Goal: Task Accomplishment & Management: Use online tool/utility

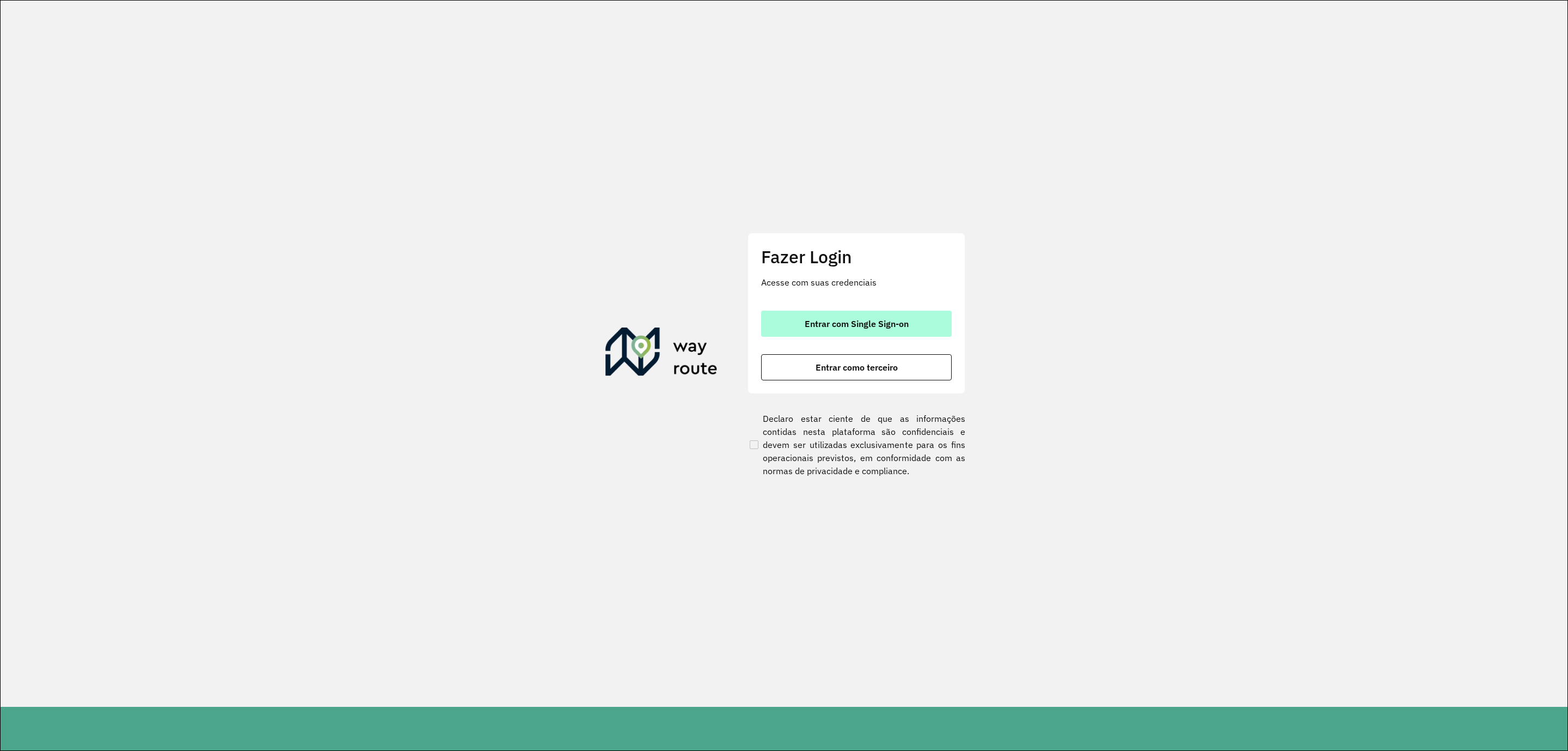
click at [866, 324] on span "Entrar com Single Sign-on" at bounding box center [856, 323] width 104 height 9
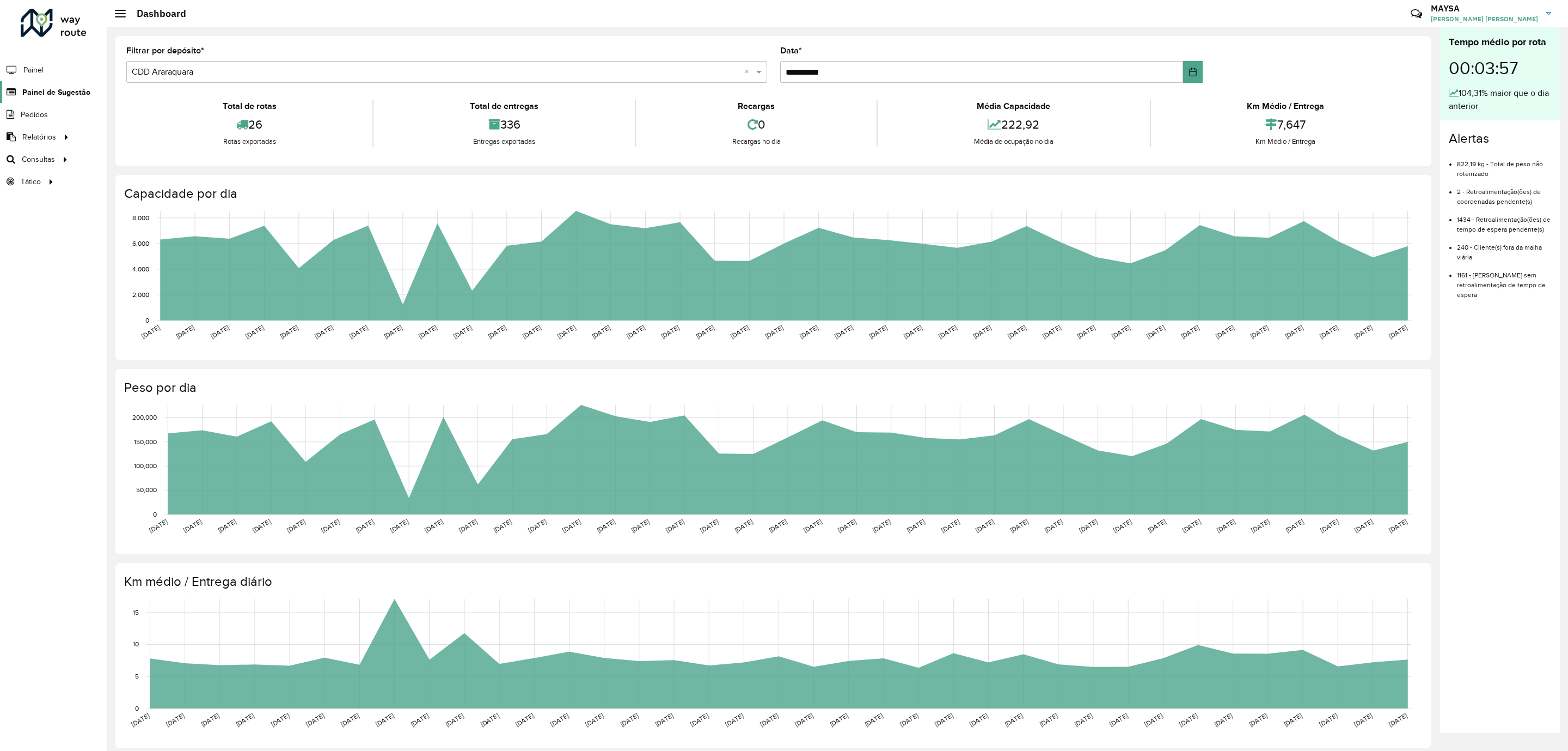
click at [60, 88] on span "Painel de Sugestão" at bounding box center [57, 92] width 68 height 12
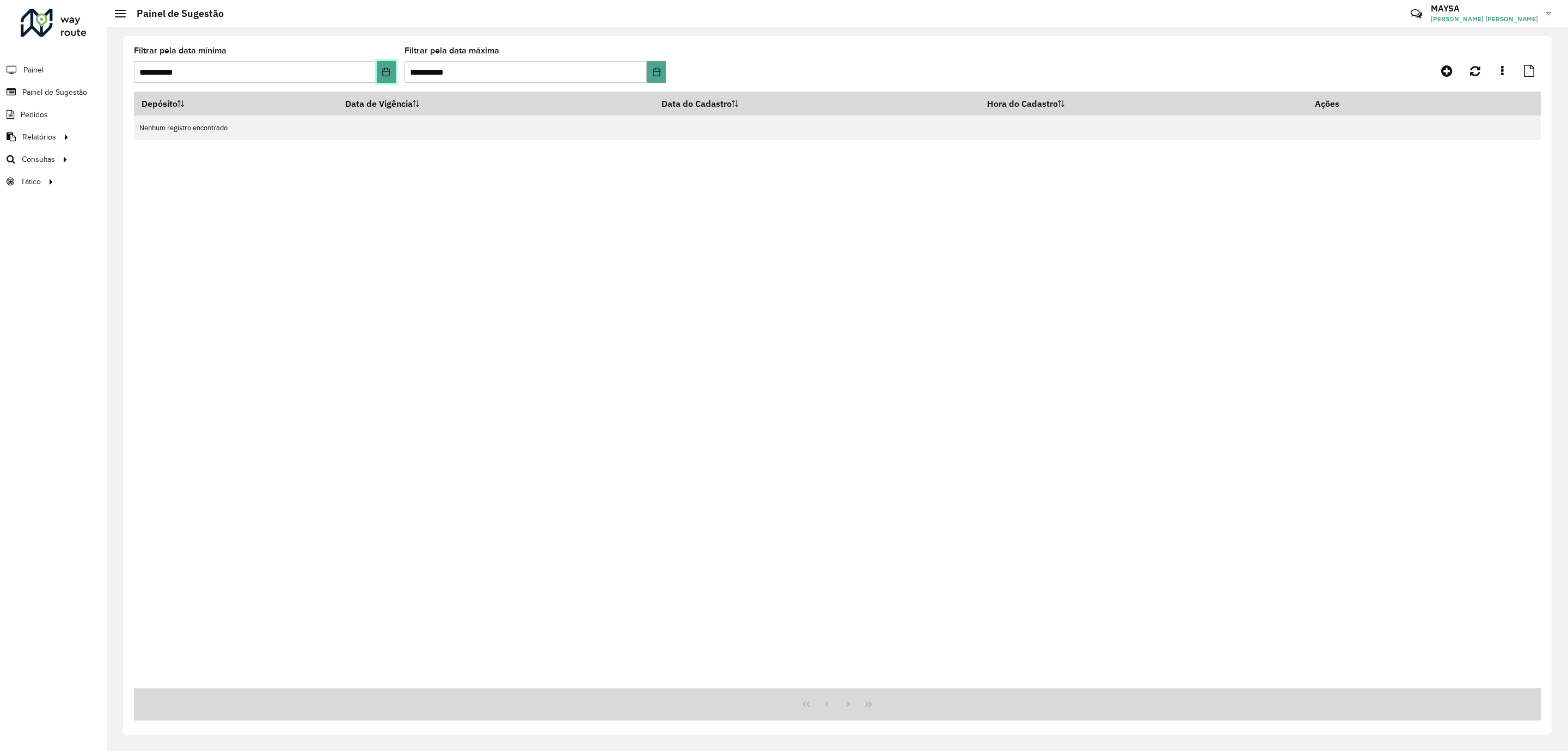
click at [378, 72] on button "Choose Date" at bounding box center [386, 72] width 19 height 22
click at [218, 216] on span "12" at bounding box center [223, 213] width 22 height 22
type input "**********"
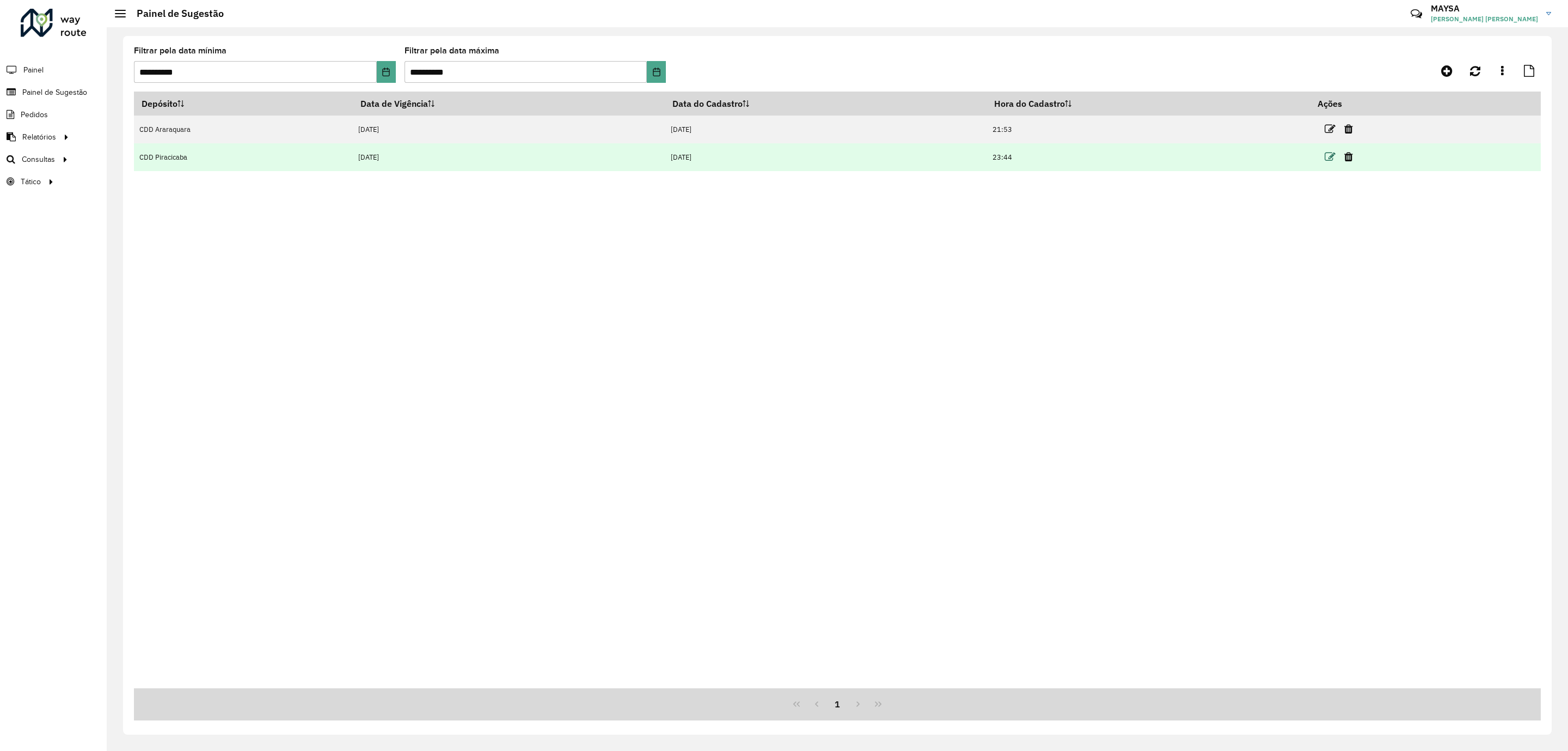
click at [1326, 156] on icon at bounding box center [1330, 157] width 11 height 11
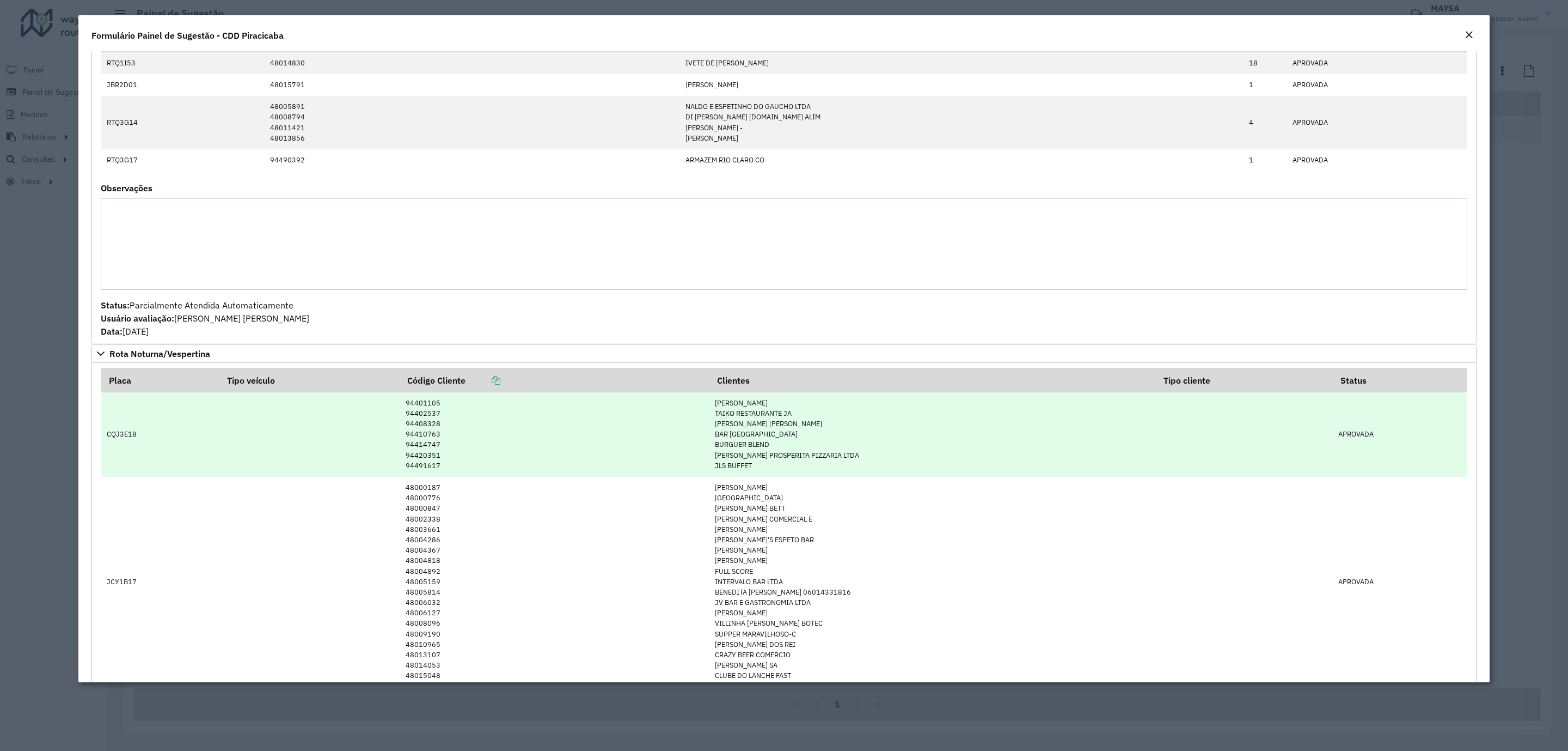
scroll to position [1144, 0]
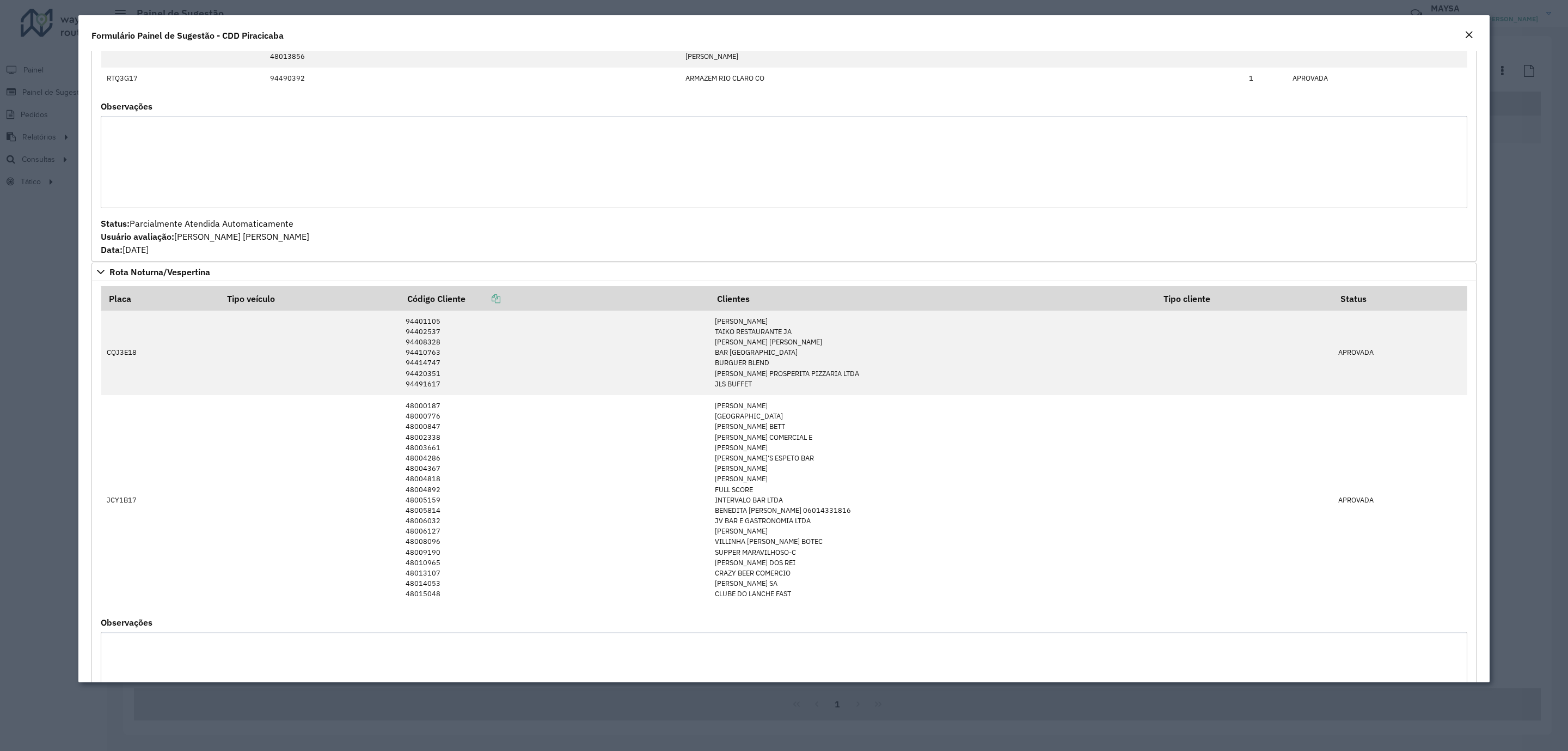
click at [1466, 33] on em "Close" at bounding box center [1469, 35] width 9 height 9
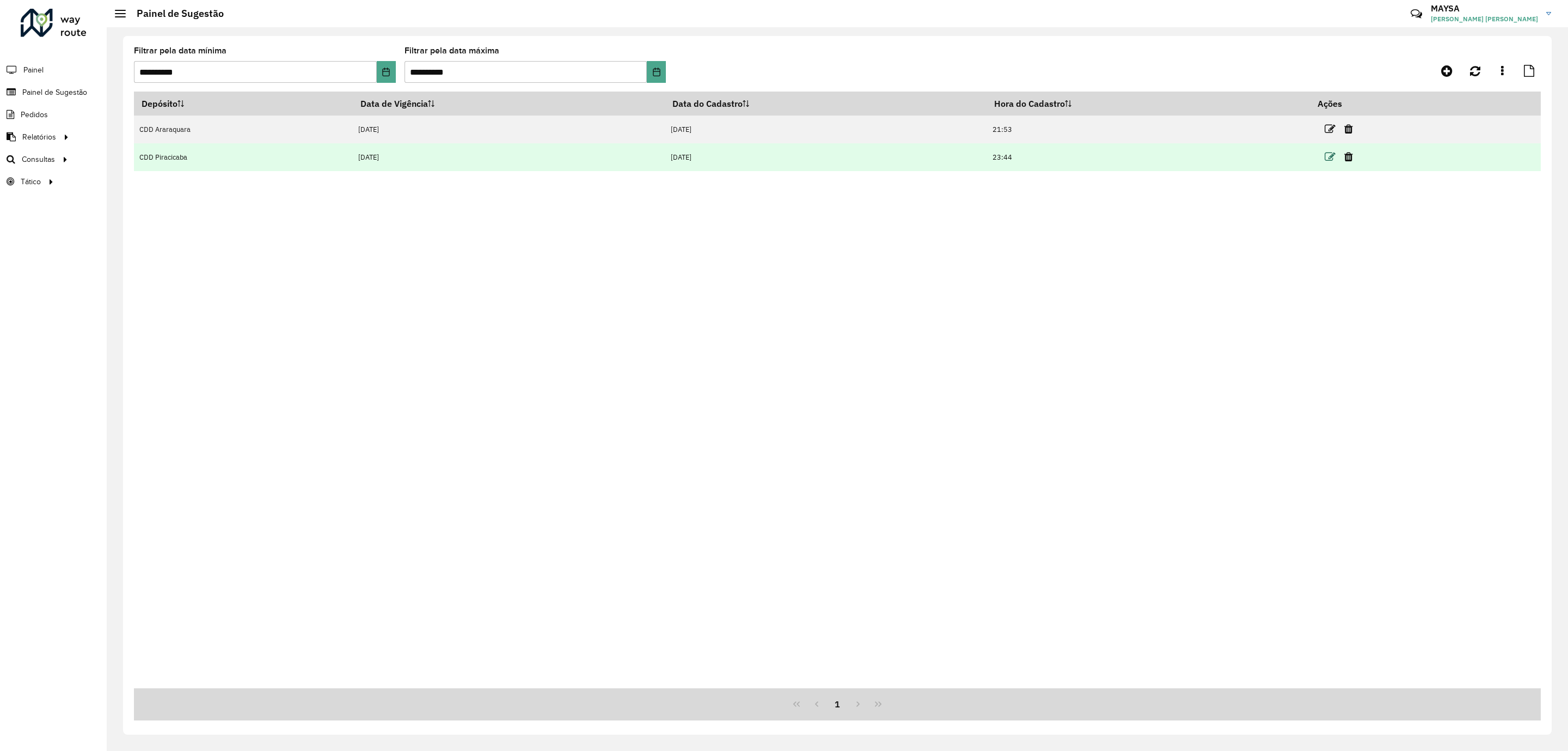
click at [1326, 155] on icon at bounding box center [1330, 157] width 11 height 11
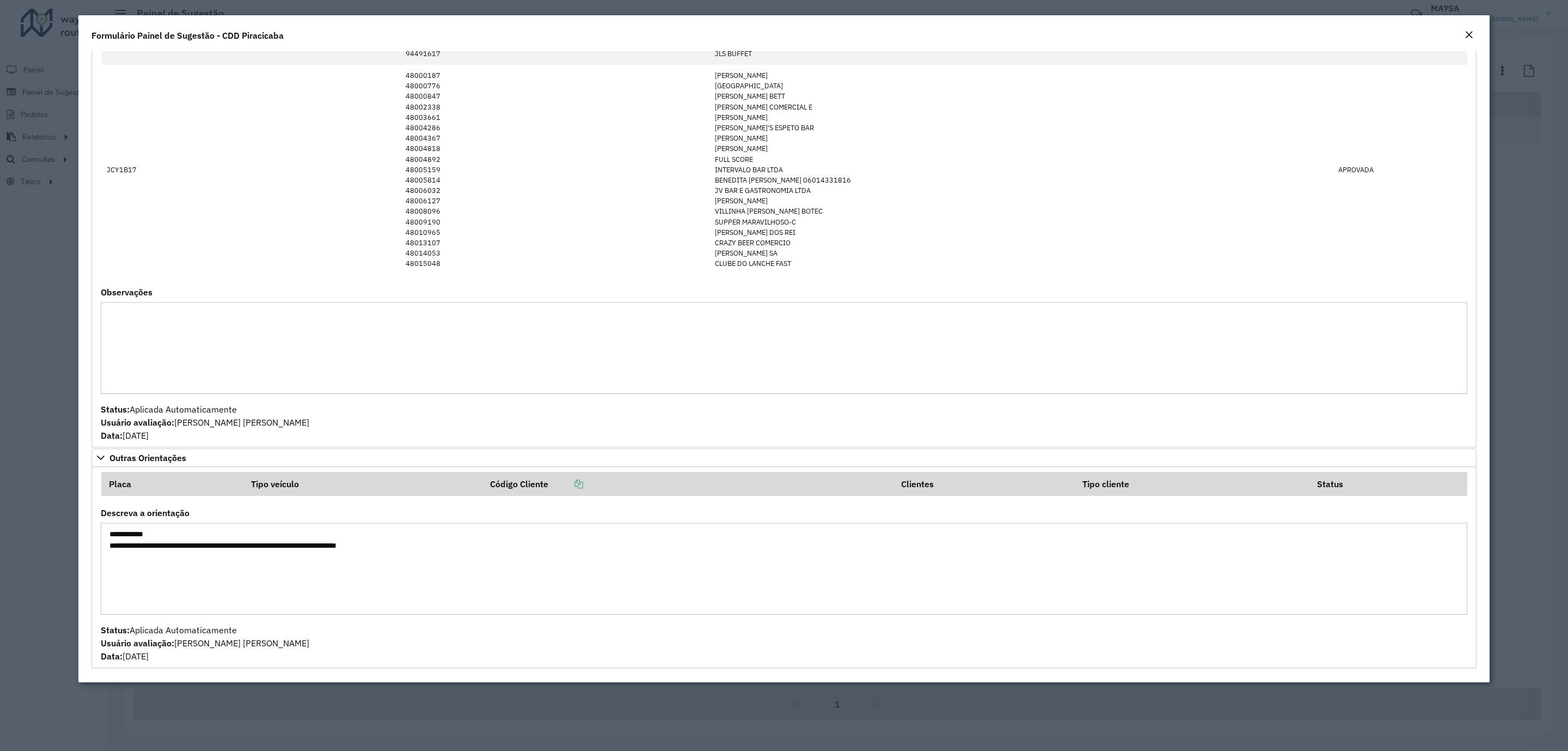
scroll to position [1243, 0]
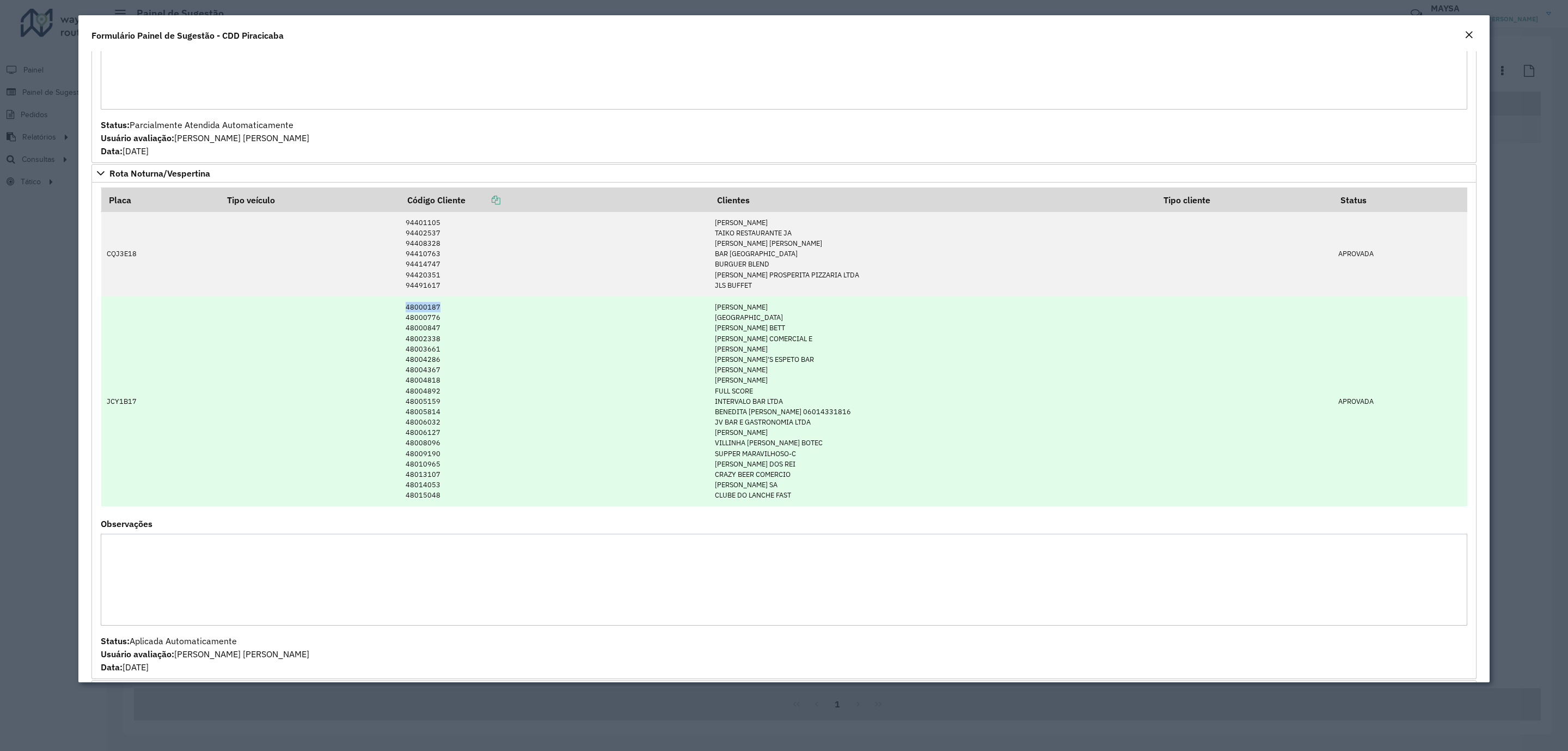
drag, startPoint x: 391, startPoint y: 317, endPoint x: 452, endPoint y: 317, distance: 61.0
click at [452, 317] on td "48000187 48000776 48000847 48002338 48003661 48004286 48004367 48004818 4800489…" at bounding box center [555, 401] width 310 height 210
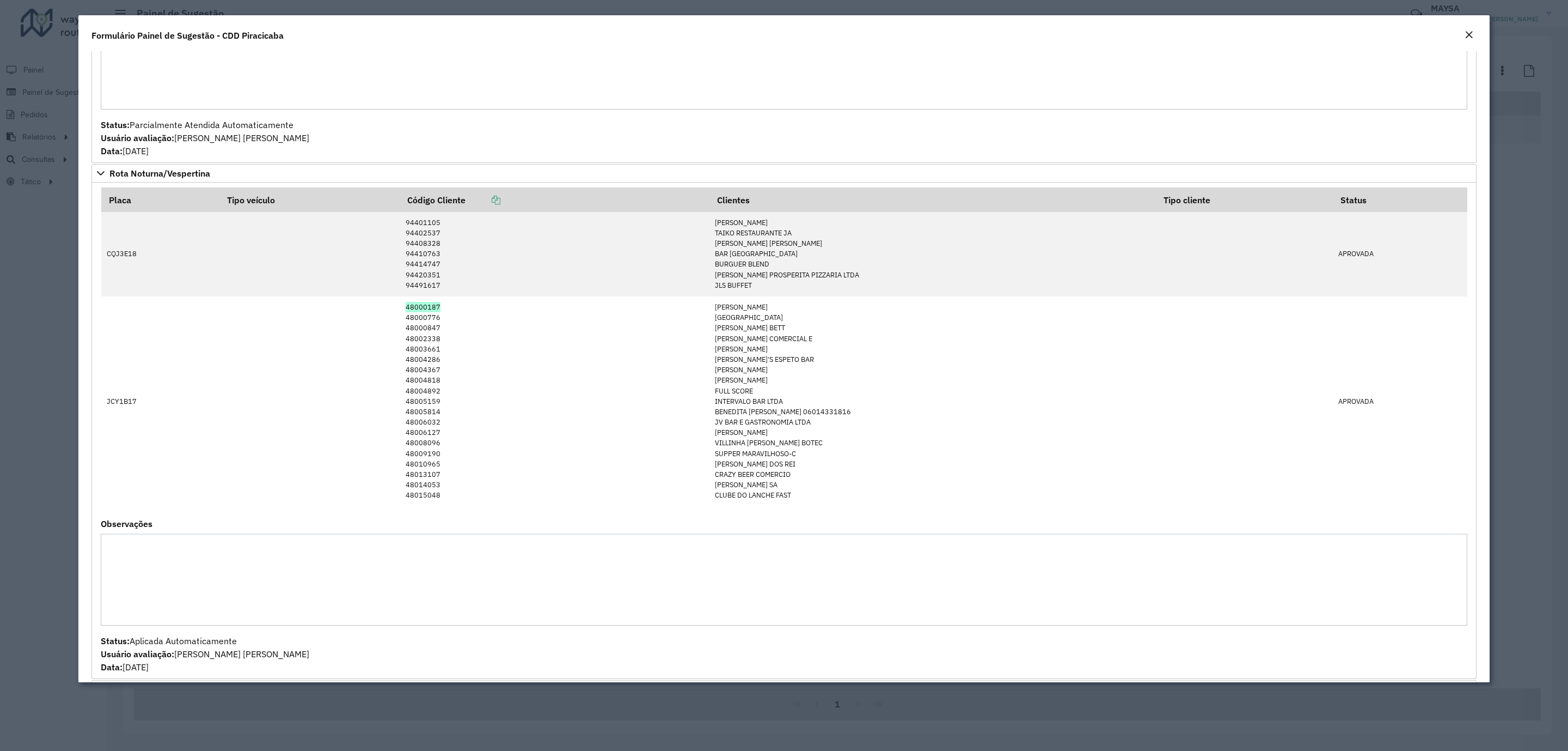
scroll to position [1161, 0]
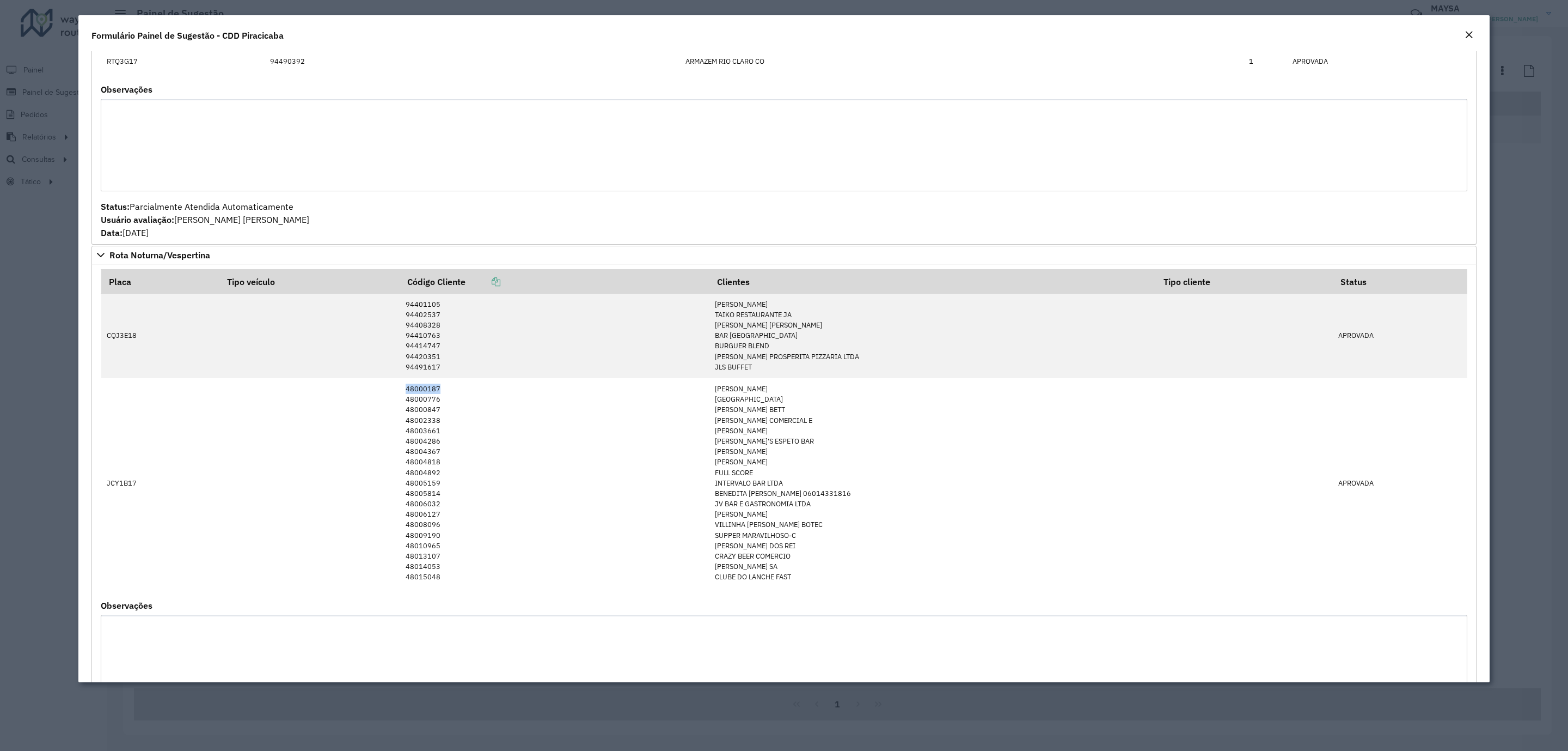
click at [1458, 31] on div "Formulário Painel de Sugestão - CDD Piracicaba" at bounding box center [784, 33] width 1411 height 36
click at [1474, 33] on button "Close" at bounding box center [1469, 35] width 15 height 14
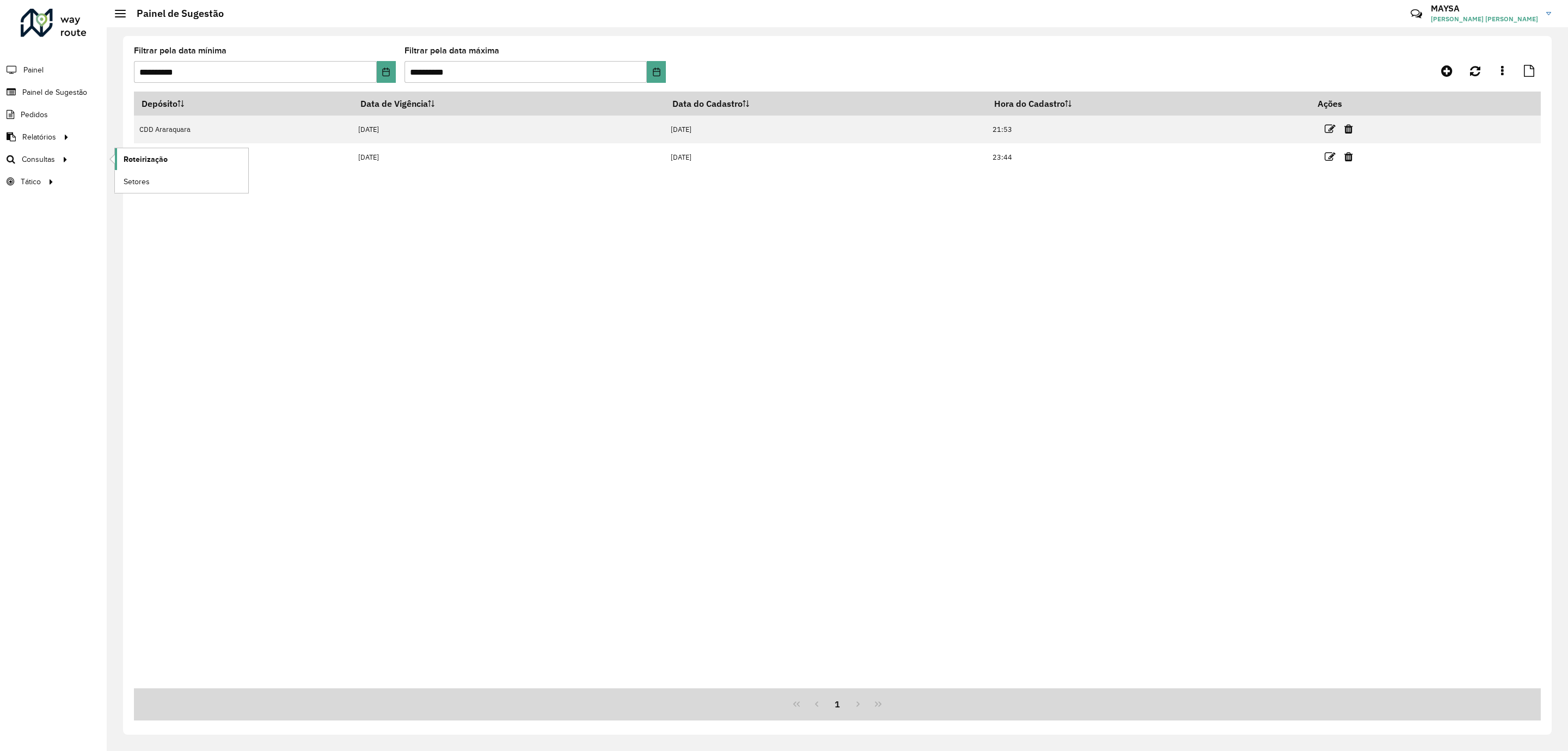
click at [157, 163] on span "Roteirização" at bounding box center [145, 159] width 44 height 12
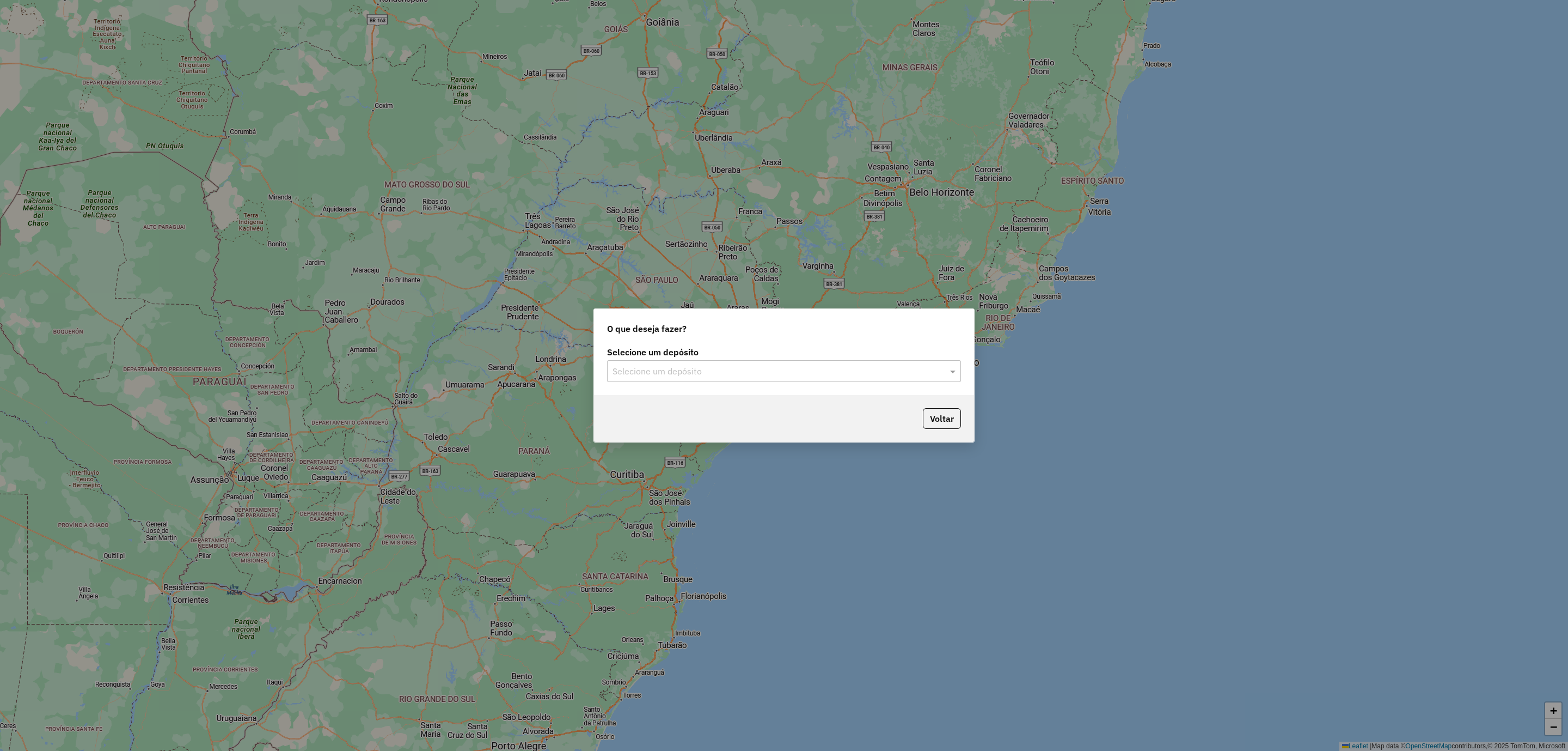
click at [739, 376] on input "text" at bounding box center [773, 371] width 321 height 13
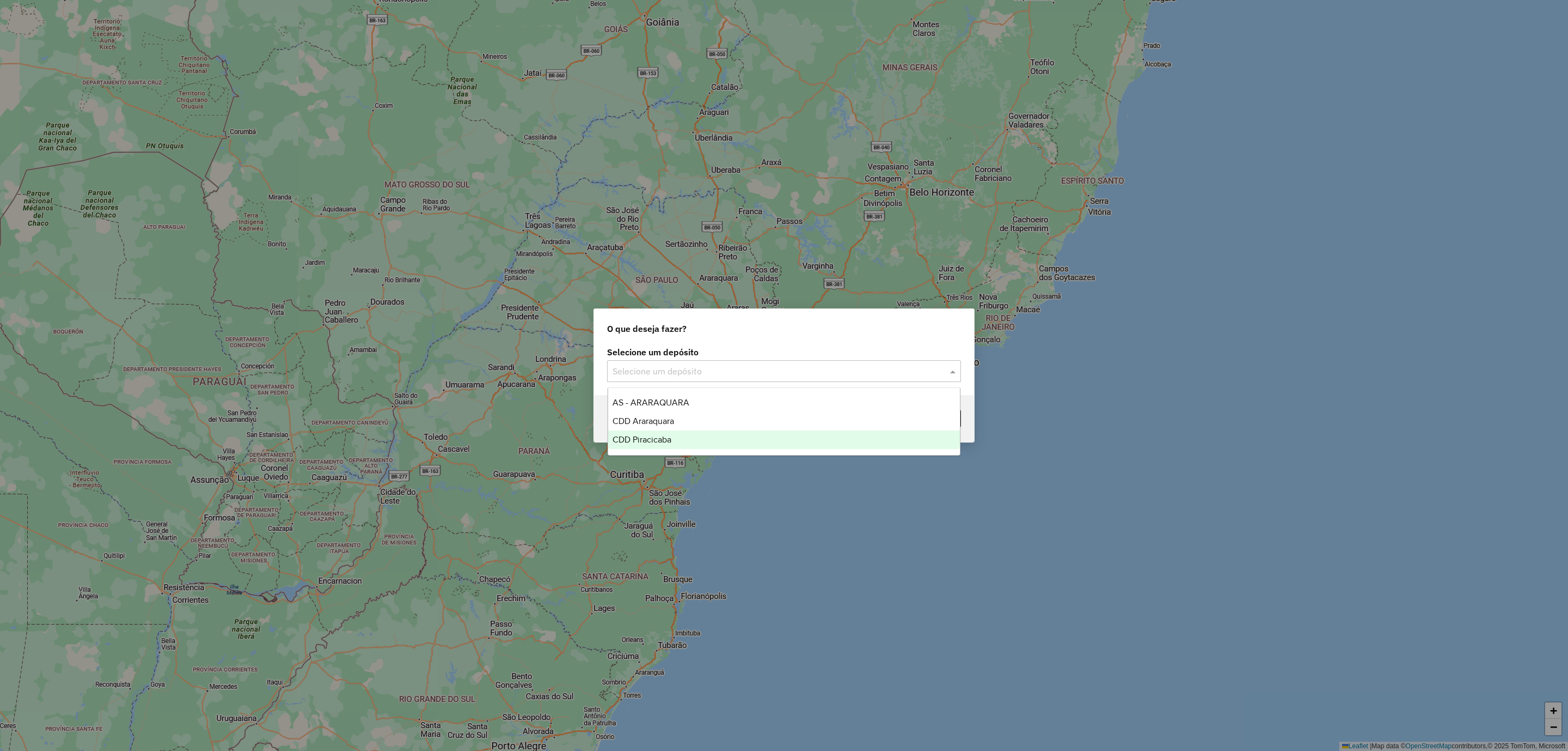
click at [662, 439] on span "CDD Piracicaba" at bounding box center [642, 439] width 59 height 9
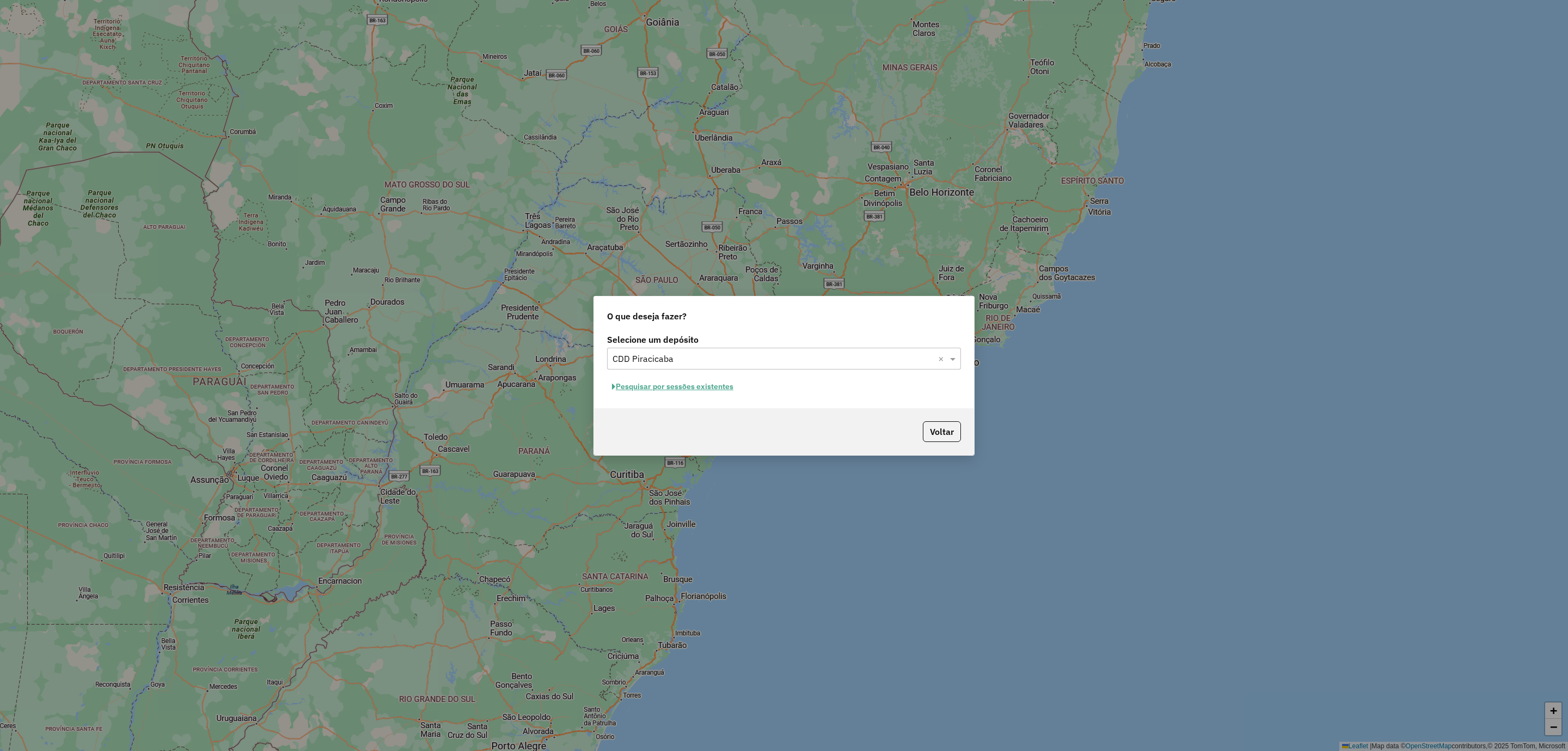
click at [662, 388] on button "Pesquisar por sessões existentes" at bounding box center [673, 387] width 131 height 17
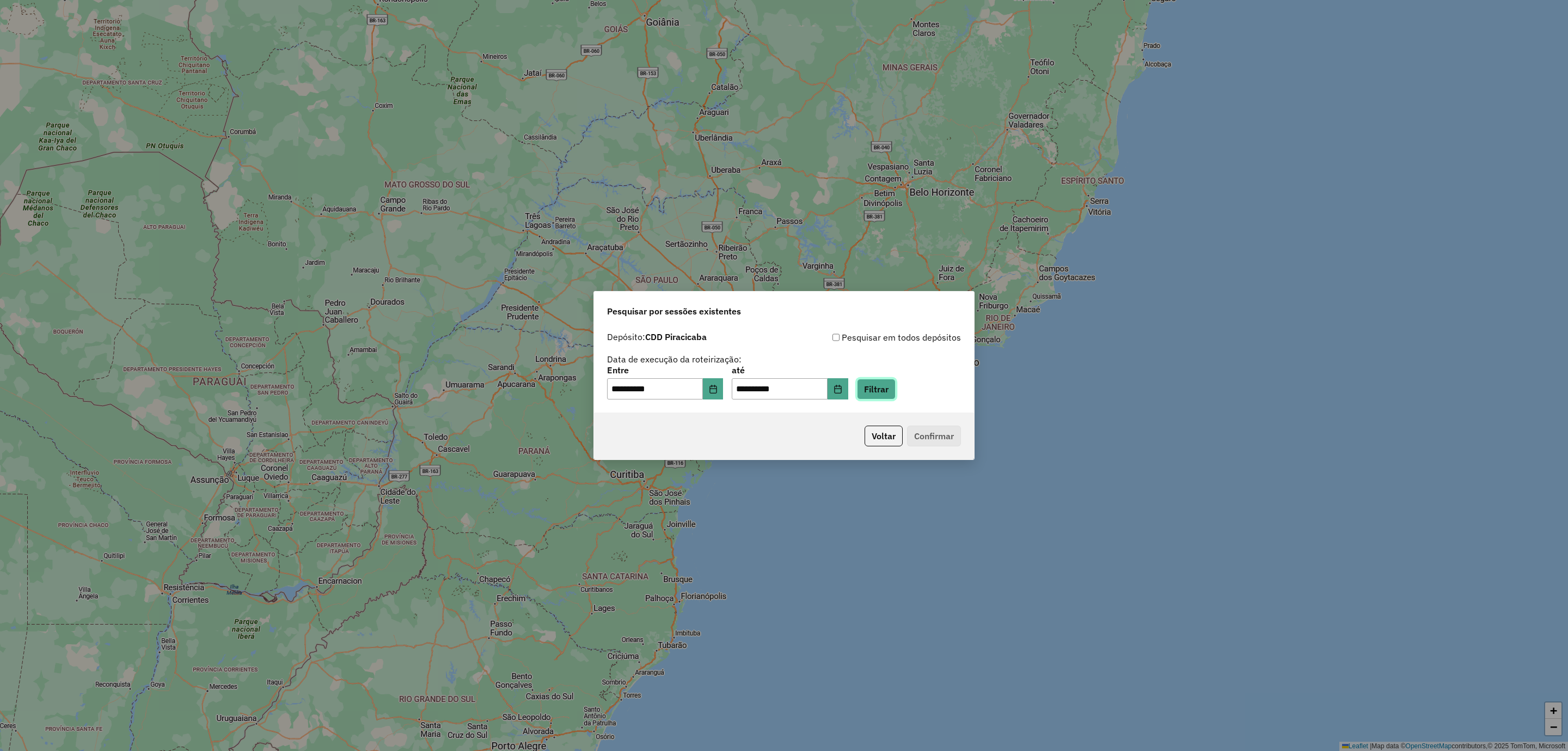
click at [889, 390] on button "Filtrar" at bounding box center [877, 389] width 39 height 21
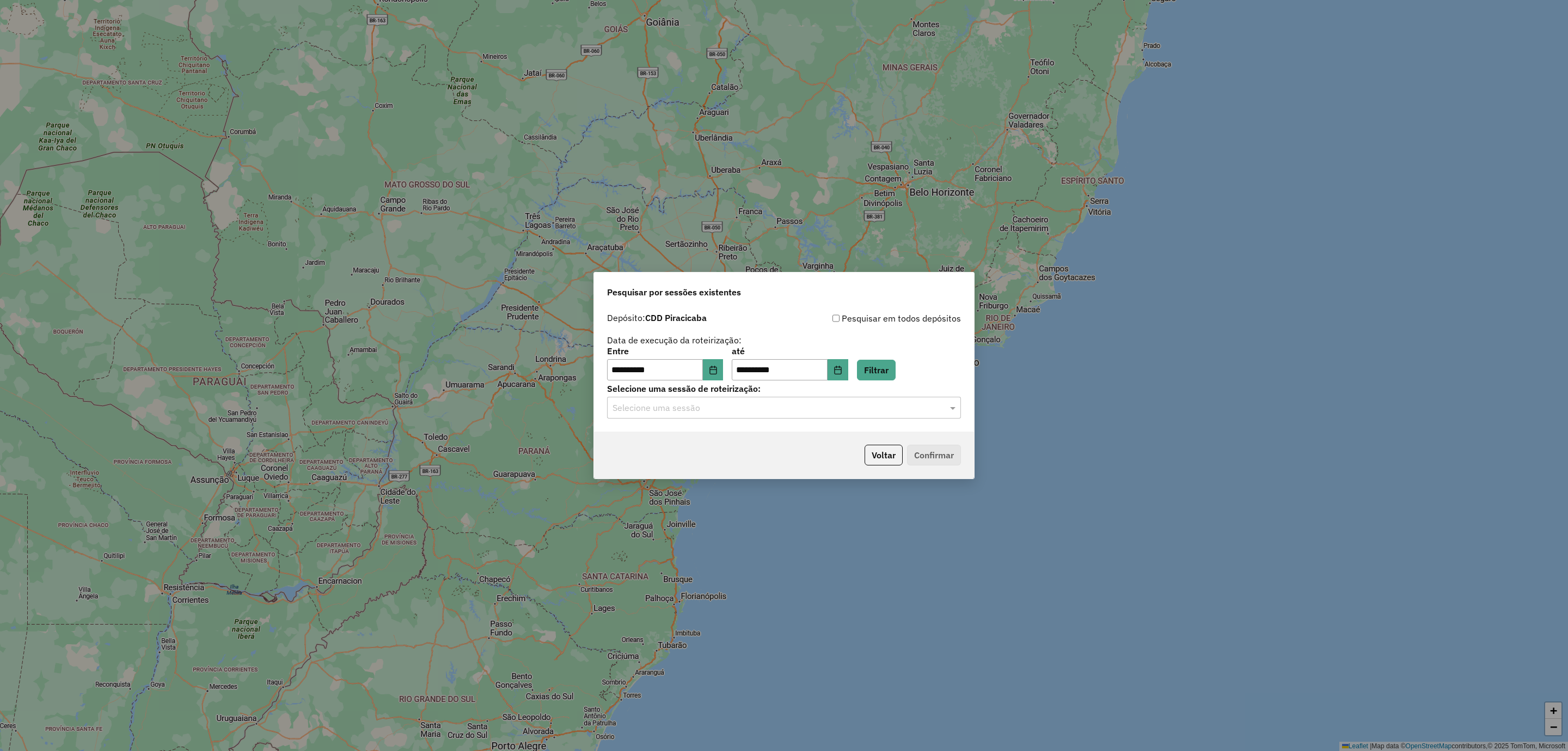
click at [680, 409] on input "text" at bounding box center [773, 407] width 321 height 13
click at [693, 441] on span "1228602 - 12/08/2025 21:20" at bounding box center [656, 439] width 88 height 9
click at [931, 450] on button "Confirmar" at bounding box center [934, 455] width 54 height 21
click at [732, 415] on div "Selecione uma sessão × 1228602 - 12/08/2025 21:20 ×" at bounding box center [783, 407] width 354 height 22
click at [723, 457] on div "1228632 - 12/08/2025 22:41" at bounding box center [784, 458] width 352 height 18
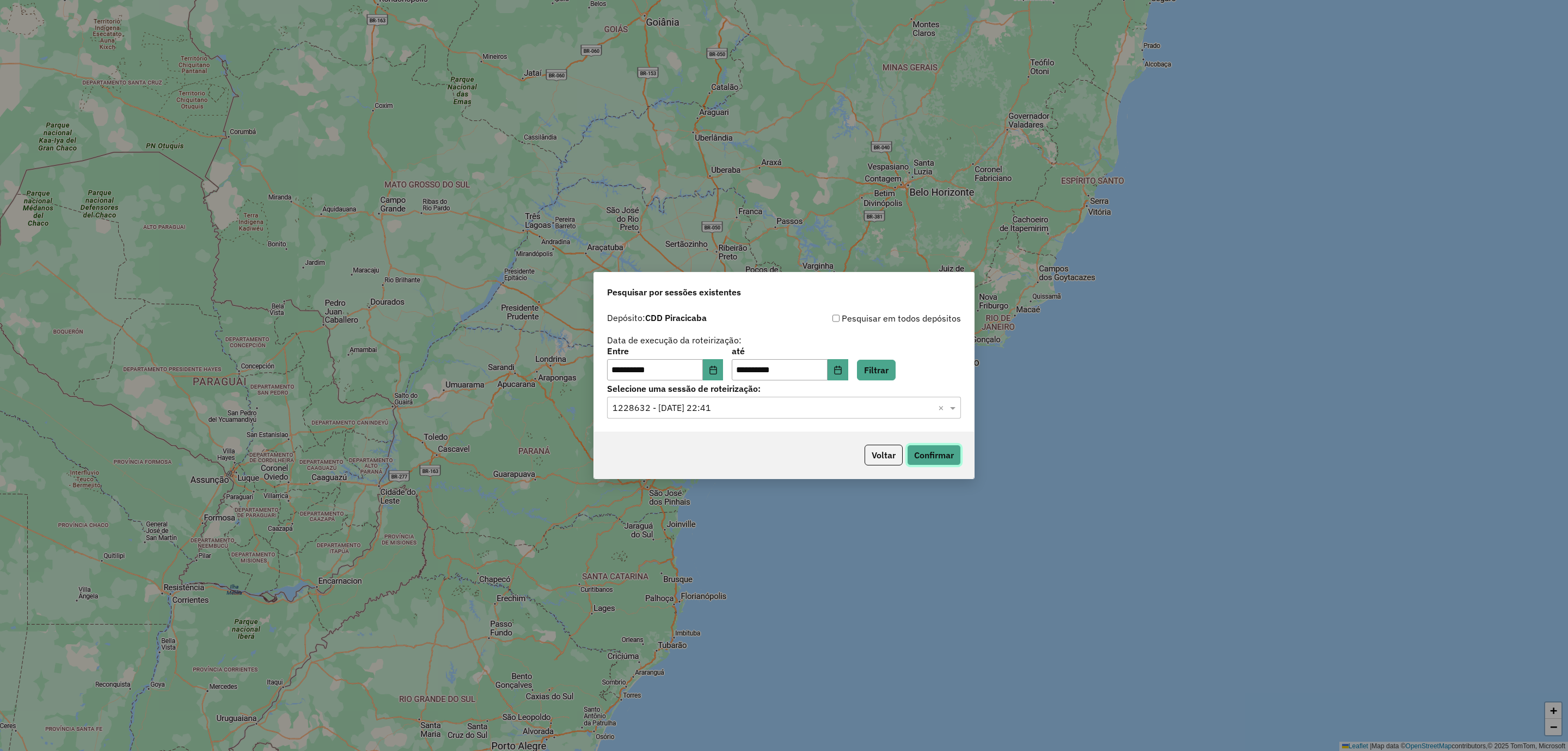
click at [938, 450] on button "Confirmar" at bounding box center [934, 455] width 54 height 21
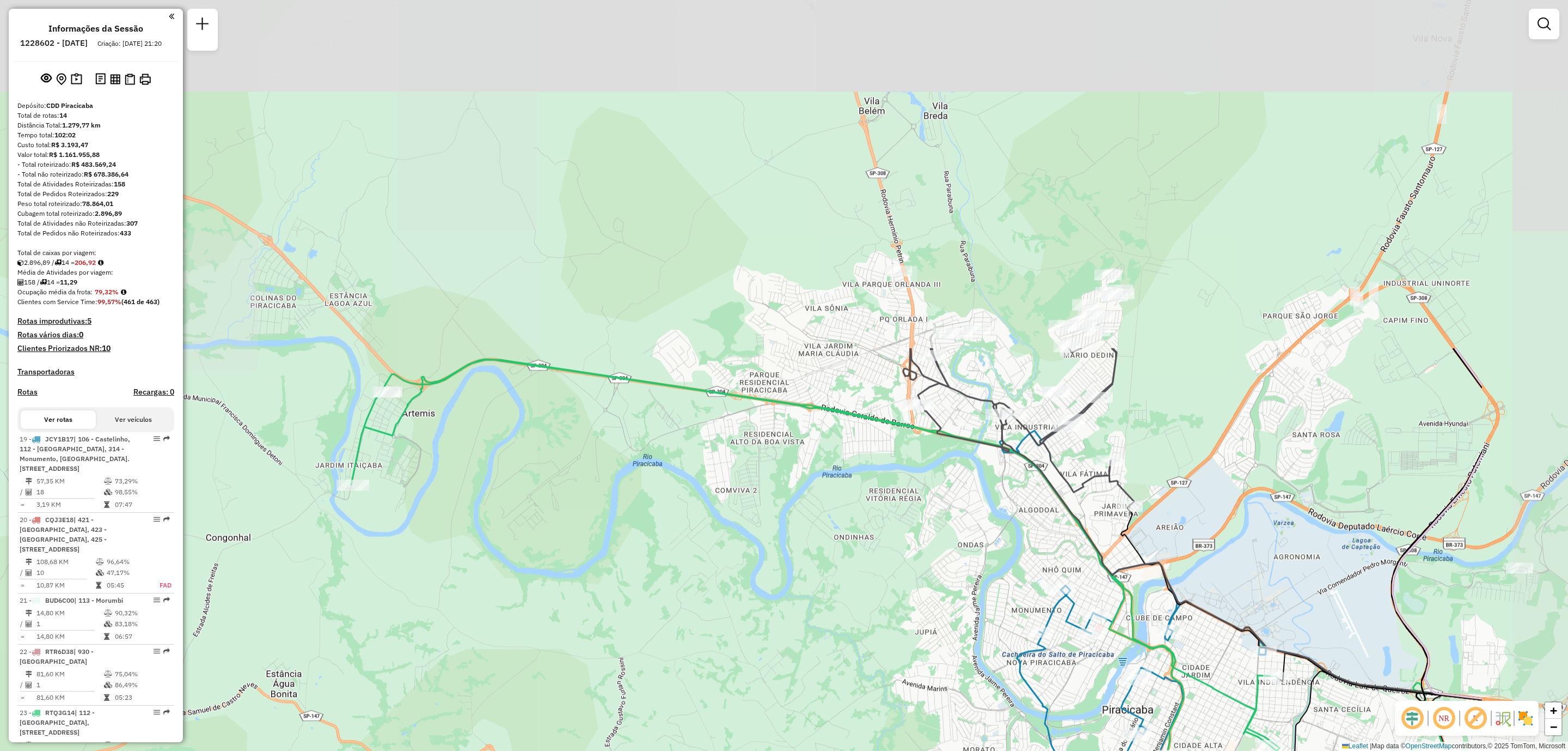
drag, startPoint x: 693, startPoint y: 82, endPoint x: 451, endPoint y: 493, distance: 477.0
click at [451, 493] on div "Janela de atendimento Grade de atendimento Capacidade Transportadoras Veículos …" at bounding box center [784, 375] width 1568 height 751
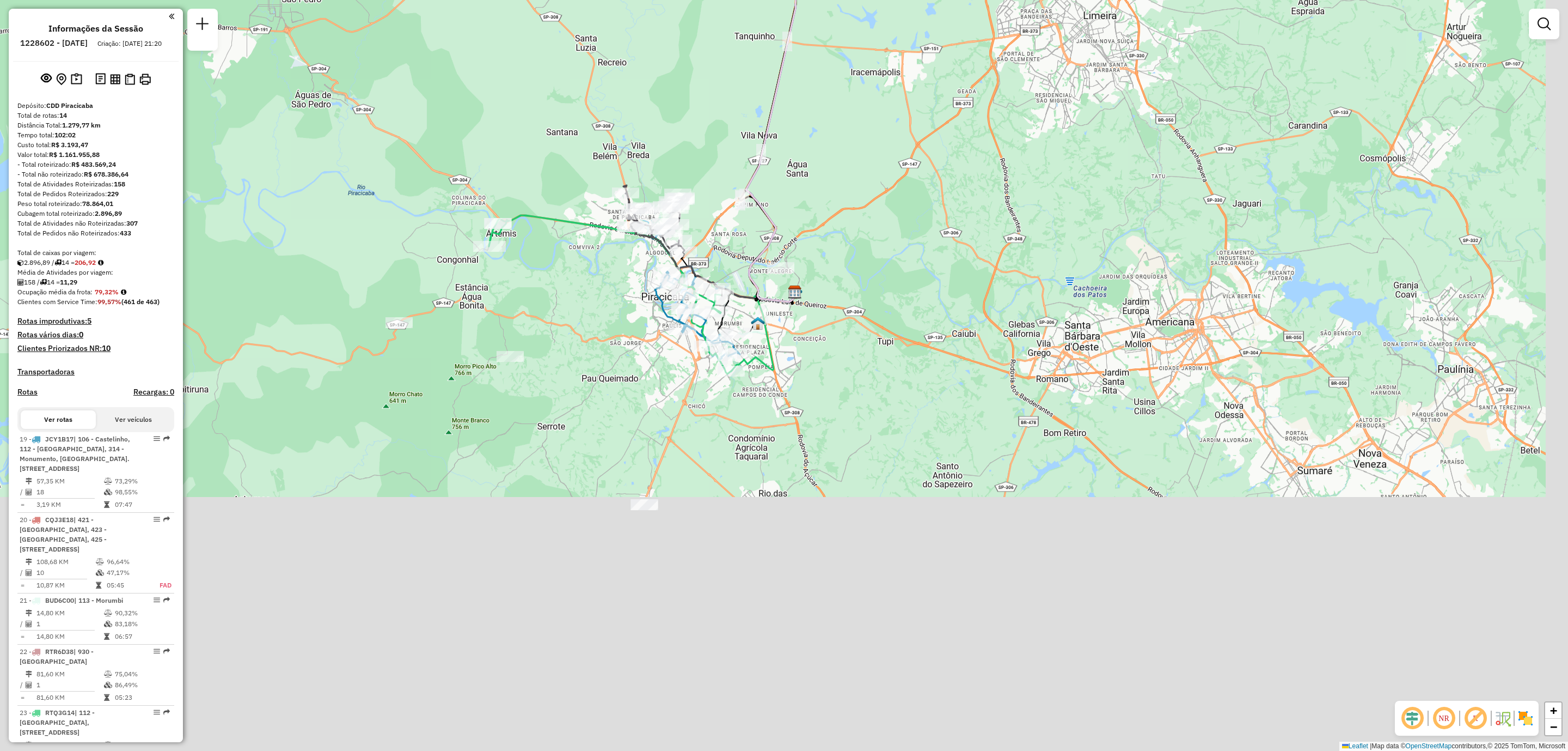
drag, startPoint x: 642, startPoint y: 632, endPoint x: 592, endPoint y: 311, distance: 324.9
click at [592, 311] on div "Janela de atendimento Grade de atendimento Capacidade Transportadoras Veículos …" at bounding box center [784, 375] width 1568 height 751
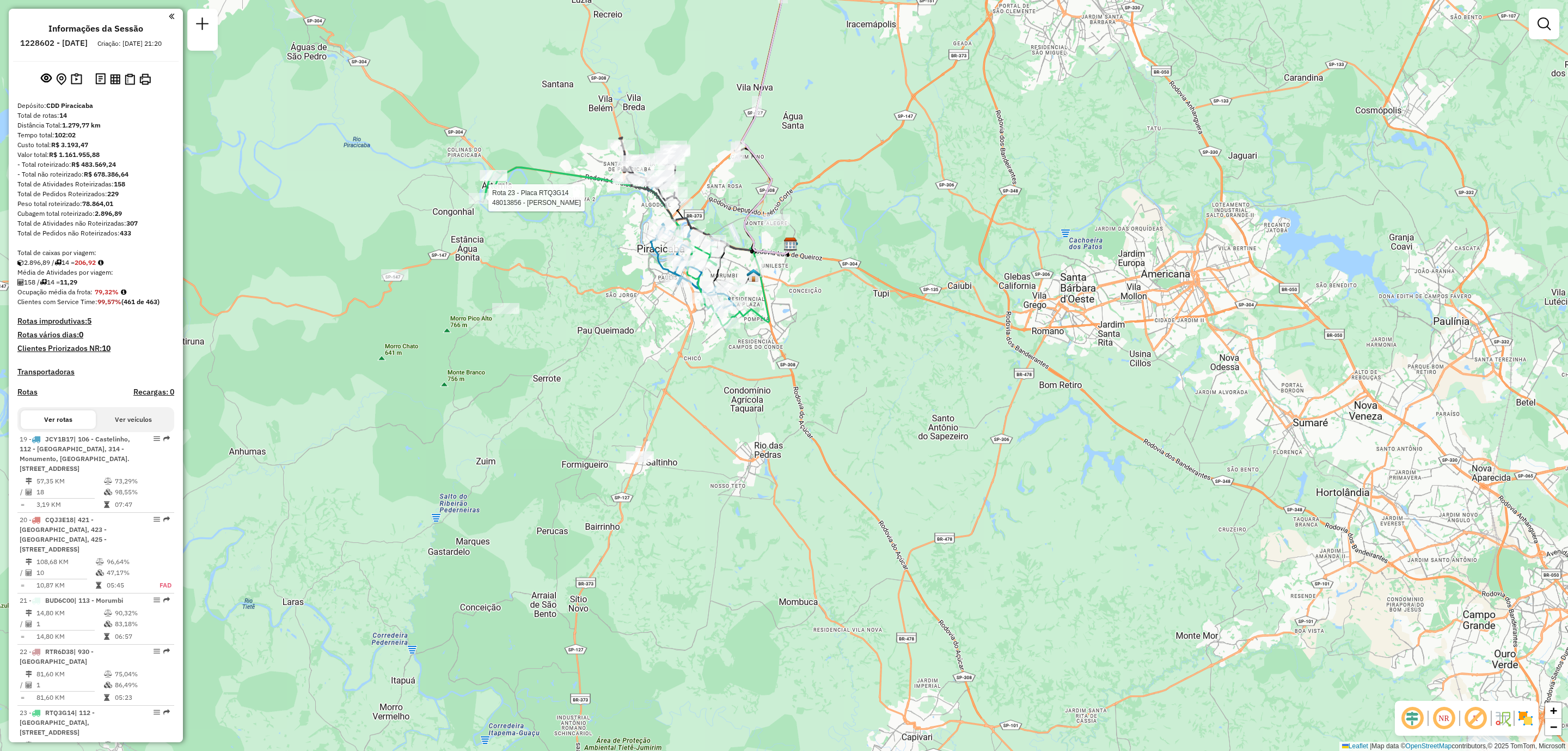
select select "**********"
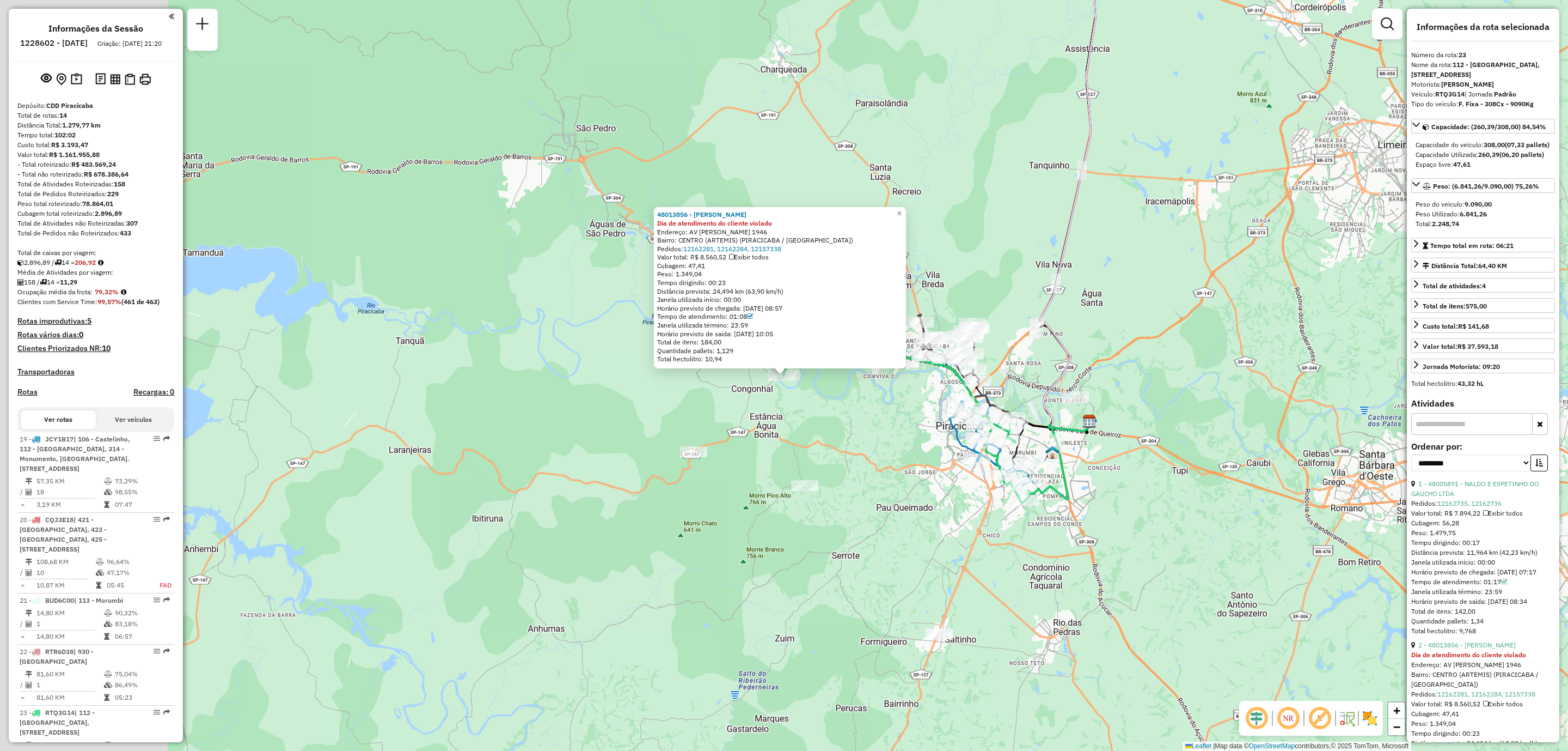
scroll to position [707, 0]
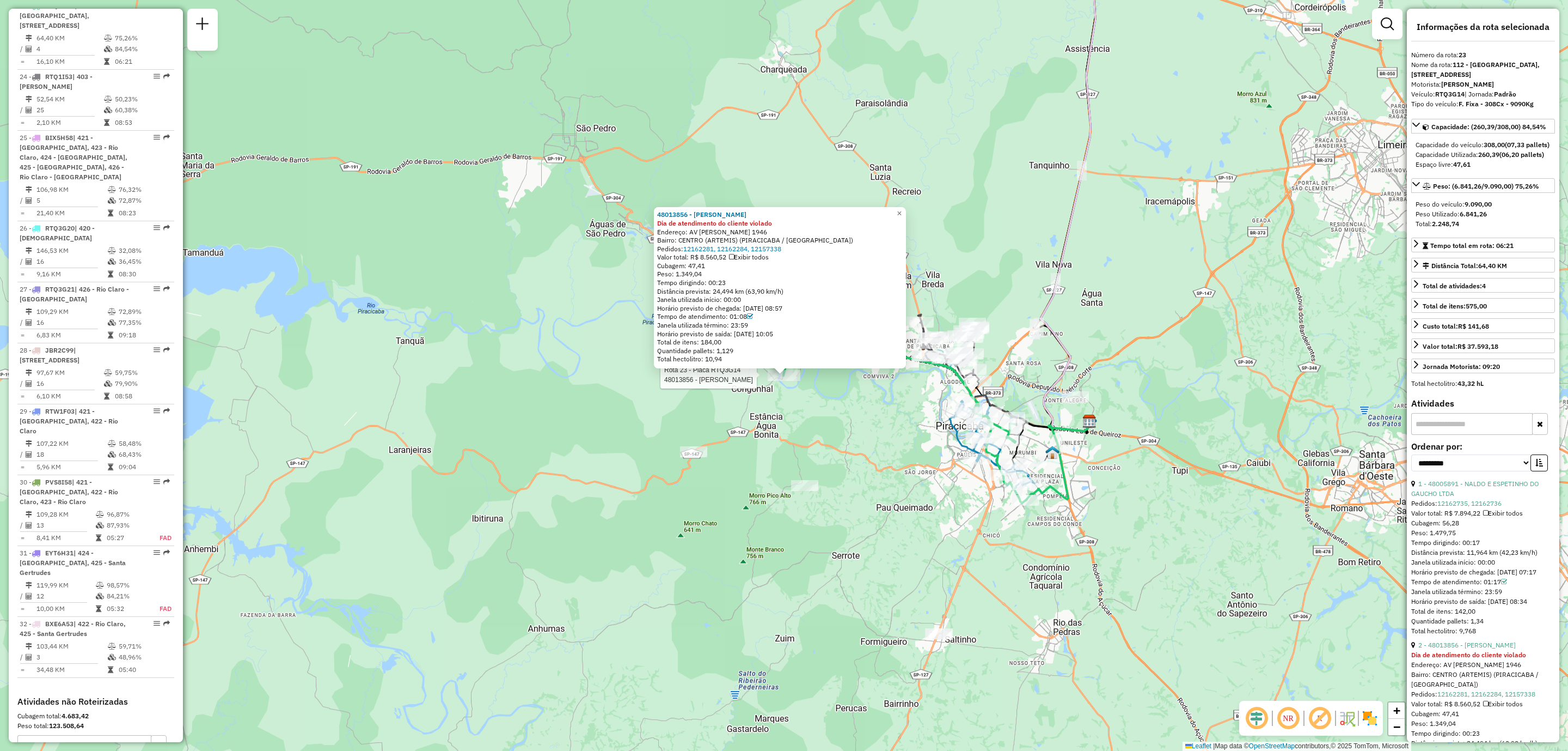
click at [1185, 107] on div "Rota 23 - Placa RTQ3G14 48013856 - FLAVIO HENRIQUE DE M 48013856 - FLAVIO HENRI…" at bounding box center [784, 375] width 1568 height 751
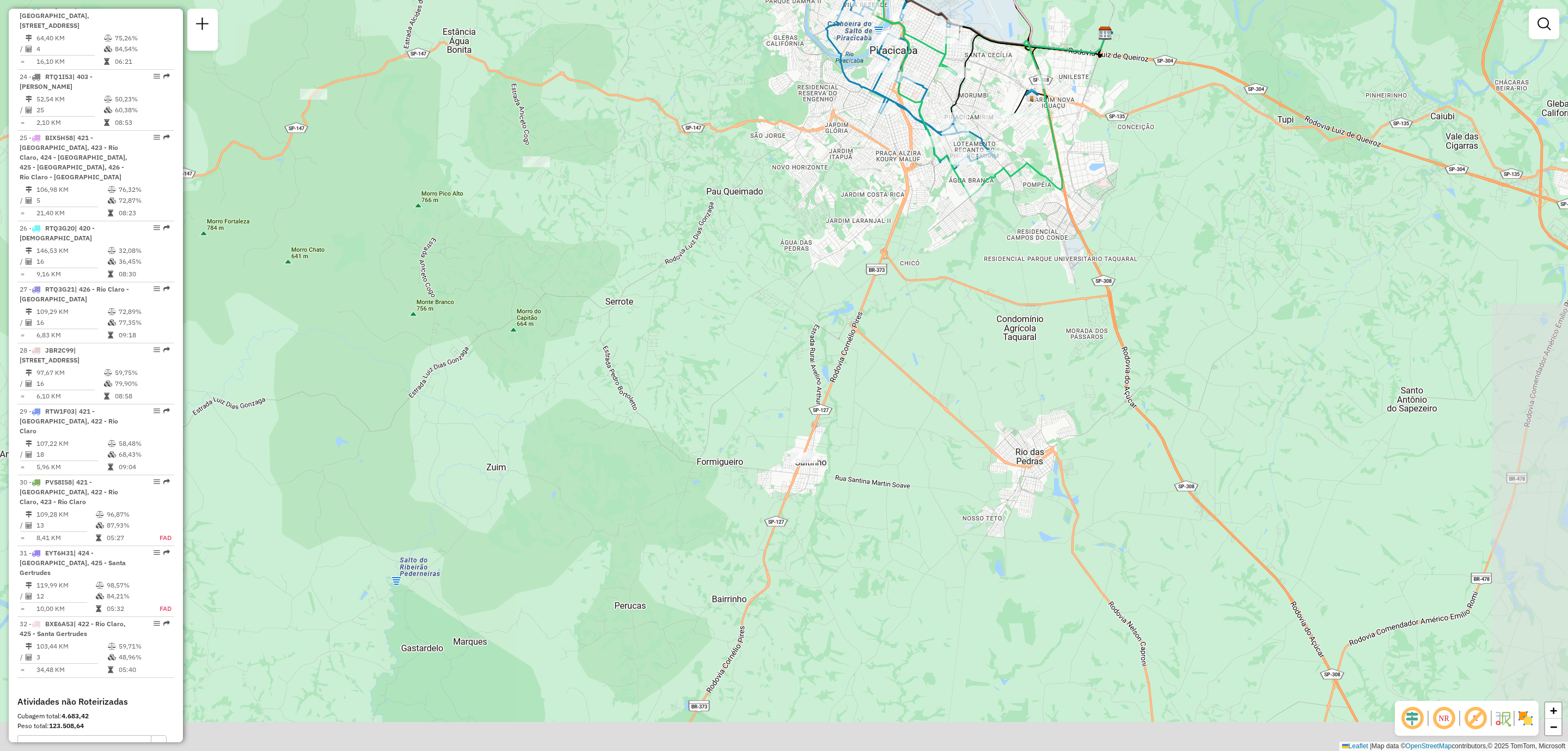
drag, startPoint x: 1048, startPoint y: 513, endPoint x: 861, endPoint y: 269, distance: 307.4
click at [861, 269] on div "Janela de atendimento Grade de atendimento Capacidade Transportadoras Veículos …" at bounding box center [784, 375] width 1568 height 751
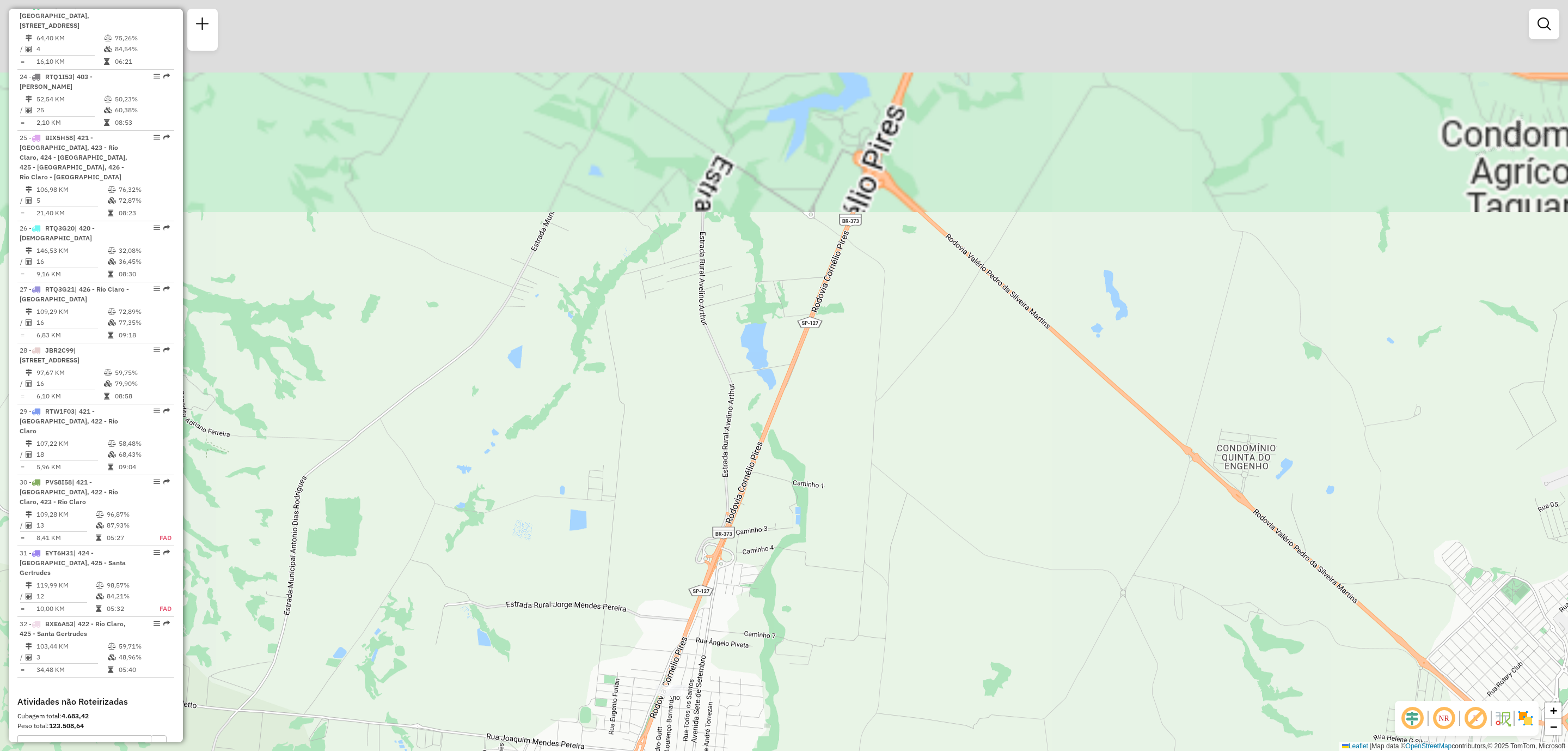
drag, startPoint x: 871, startPoint y: 182, endPoint x: 948, endPoint y: 523, distance: 349.6
click at [948, 523] on div "Janela de atendimento Grade de atendimento Capacidade Transportadoras Veículos …" at bounding box center [784, 375] width 1568 height 751
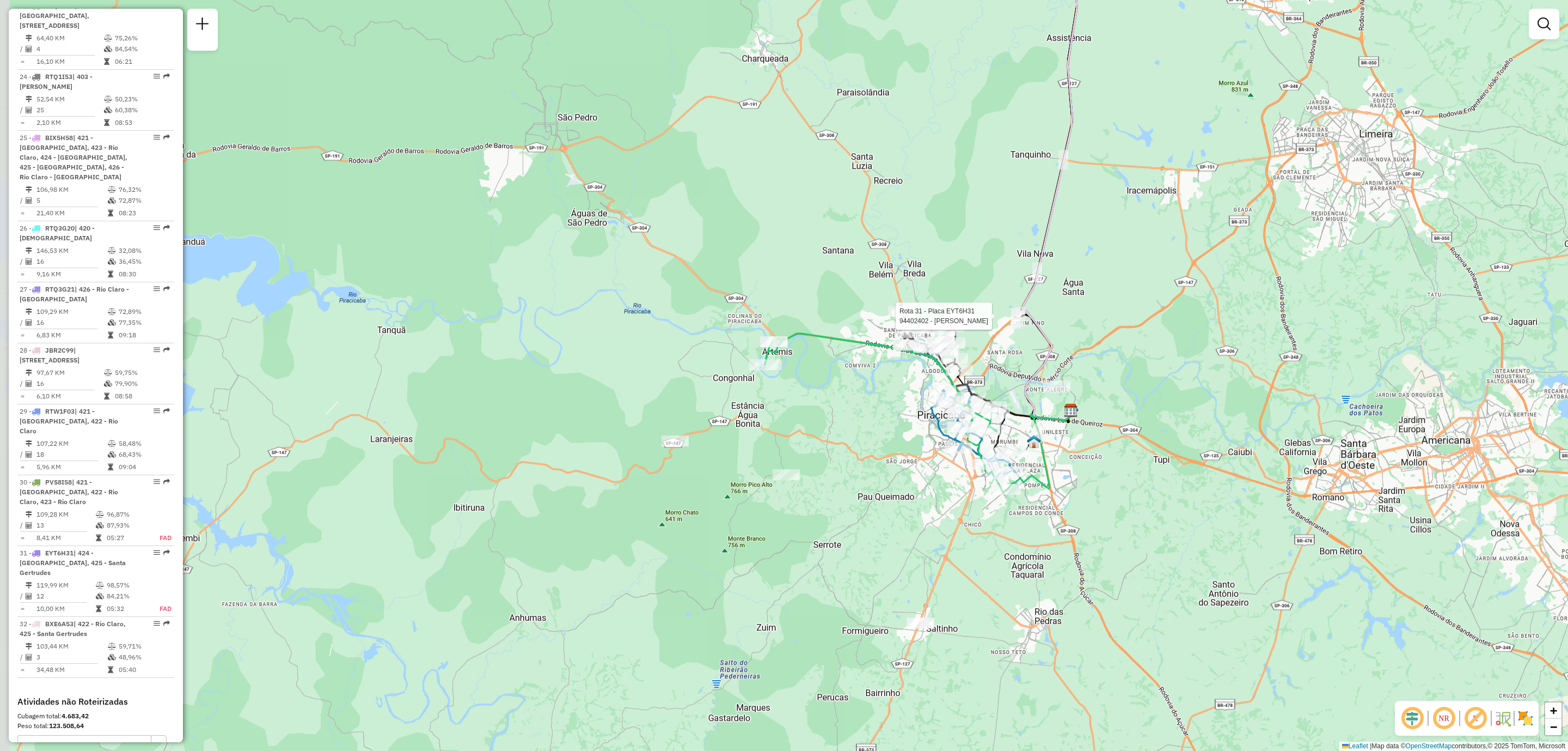
drag, startPoint x: 903, startPoint y: 594, endPoint x: 946, endPoint y: 299, distance: 298.1
click at [946, 299] on div "Rota 31 - Placa EYT6H31 94402402 - JOSE CLAUDIO DA CRUZ Janela de atendimento G…" at bounding box center [784, 375] width 1568 height 751
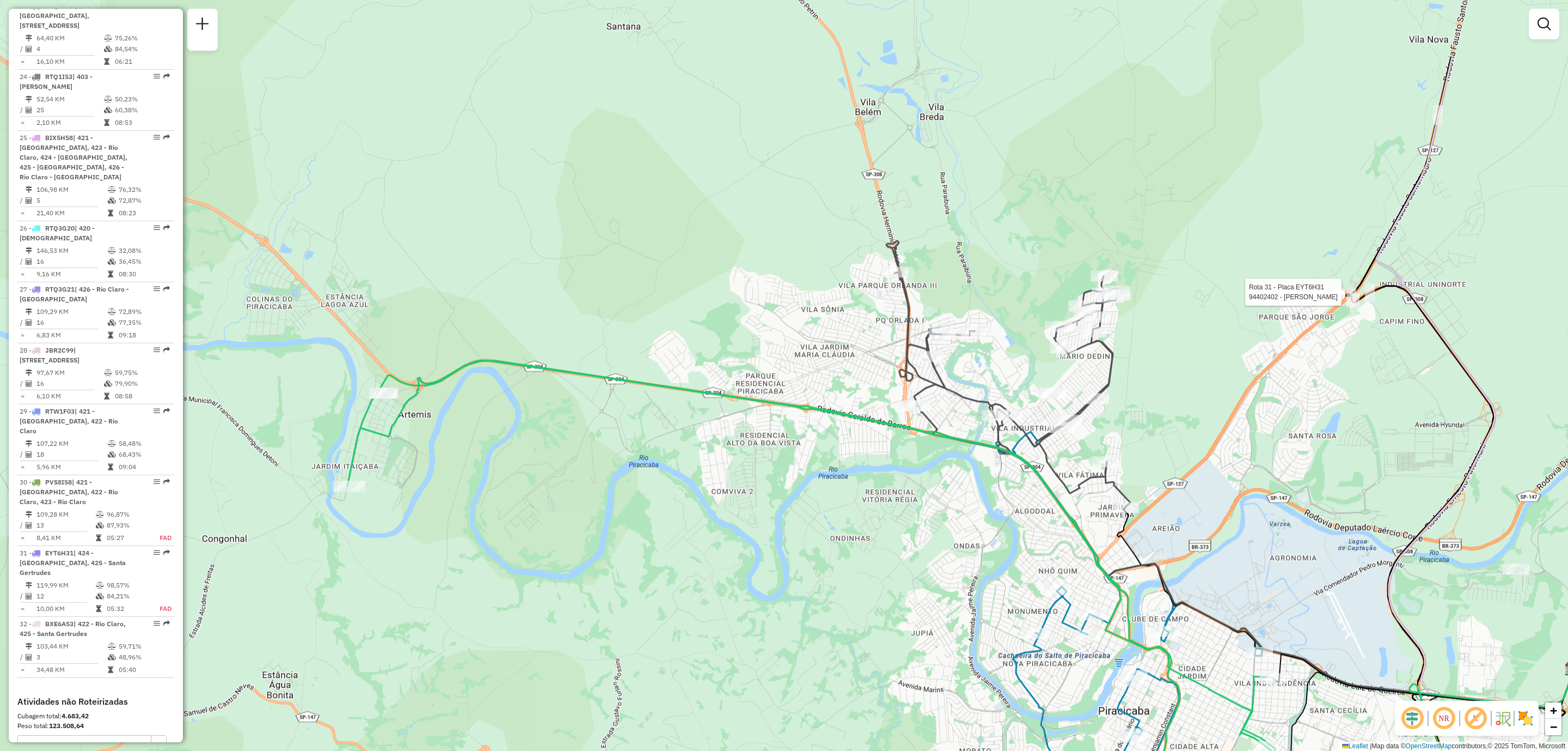
drag, startPoint x: 911, startPoint y: 105, endPoint x: 982, endPoint y: 238, distance: 150.8
click at [982, 238] on div "Rota 31 - Placa EYT6H31 94402402 - JOSE CLAUDIO DA CRUZ Janela de atendimento G…" at bounding box center [784, 375] width 1568 height 751
click at [1439, 713] on em at bounding box center [1444, 718] width 26 height 26
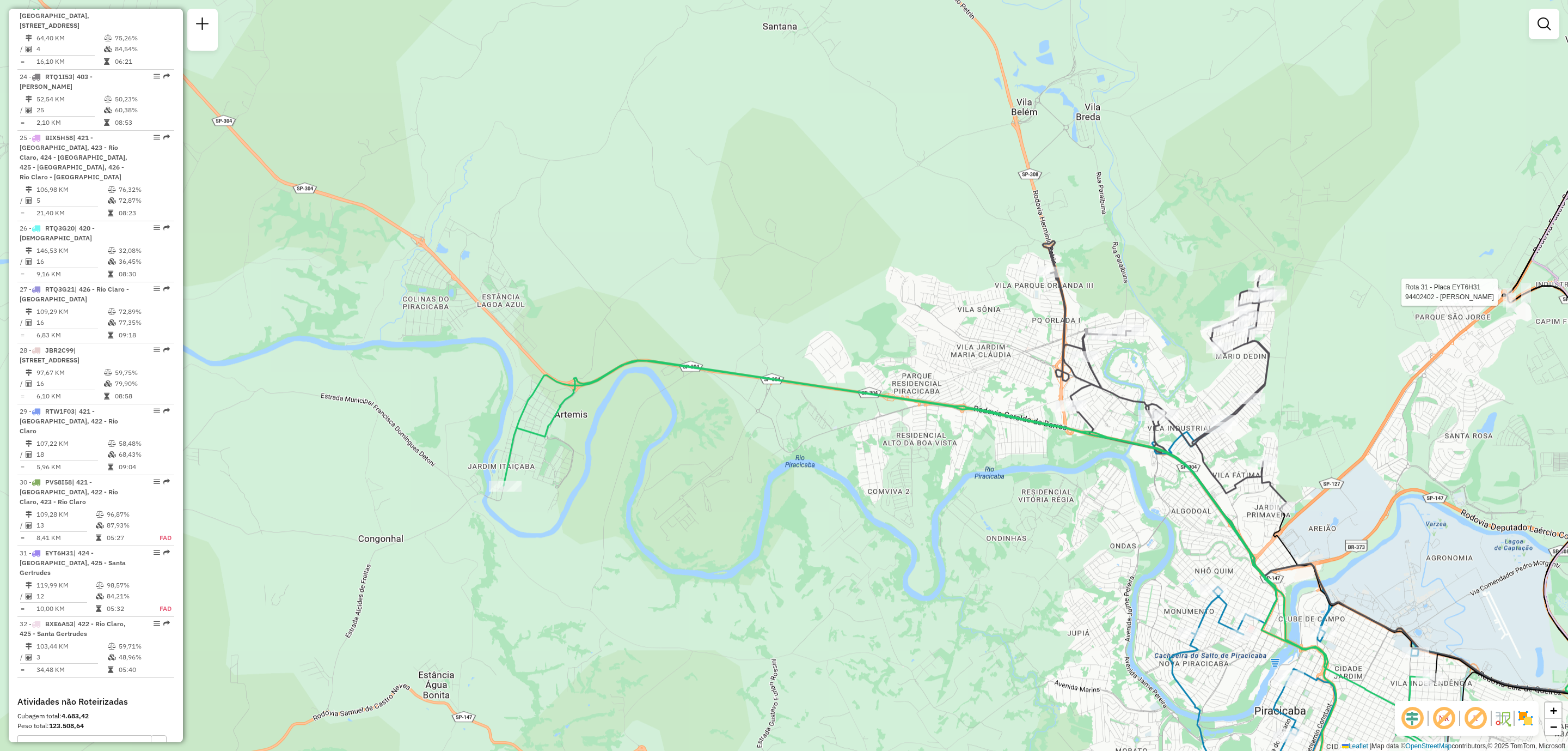
drag, startPoint x: 684, startPoint y: 513, endPoint x: 839, endPoint y: 513, distance: 155.0
click at [839, 513] on div "Rota 31 - Placa EYT6H31 94402402 - JOSE CLAUDIO DA CRUZ Janela de atendimento G…" at bounding box center [784, 375] width 1568 height 751
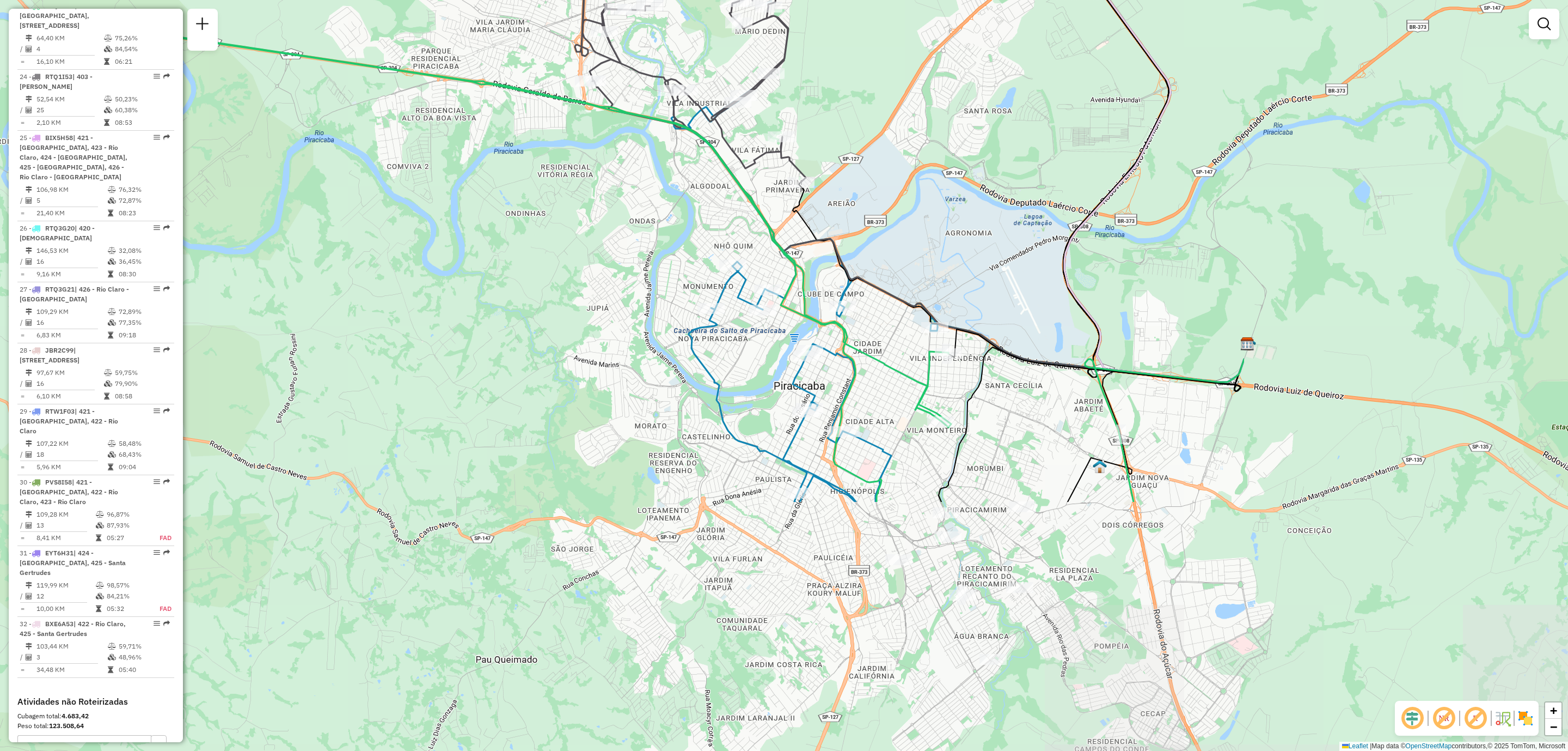
drag, startPoint x: 1443, startPoint y: 464, endPoint x: 962, endPoint y: 139, distance: 580.5
click at [962, 139] on div "Rota 31 - Placa EYT6H31 94402402 - JOSE CLAUDIO DA CRUZ Janela de atendimento G…" at bounding box center [784, 375] width 1568 height 751
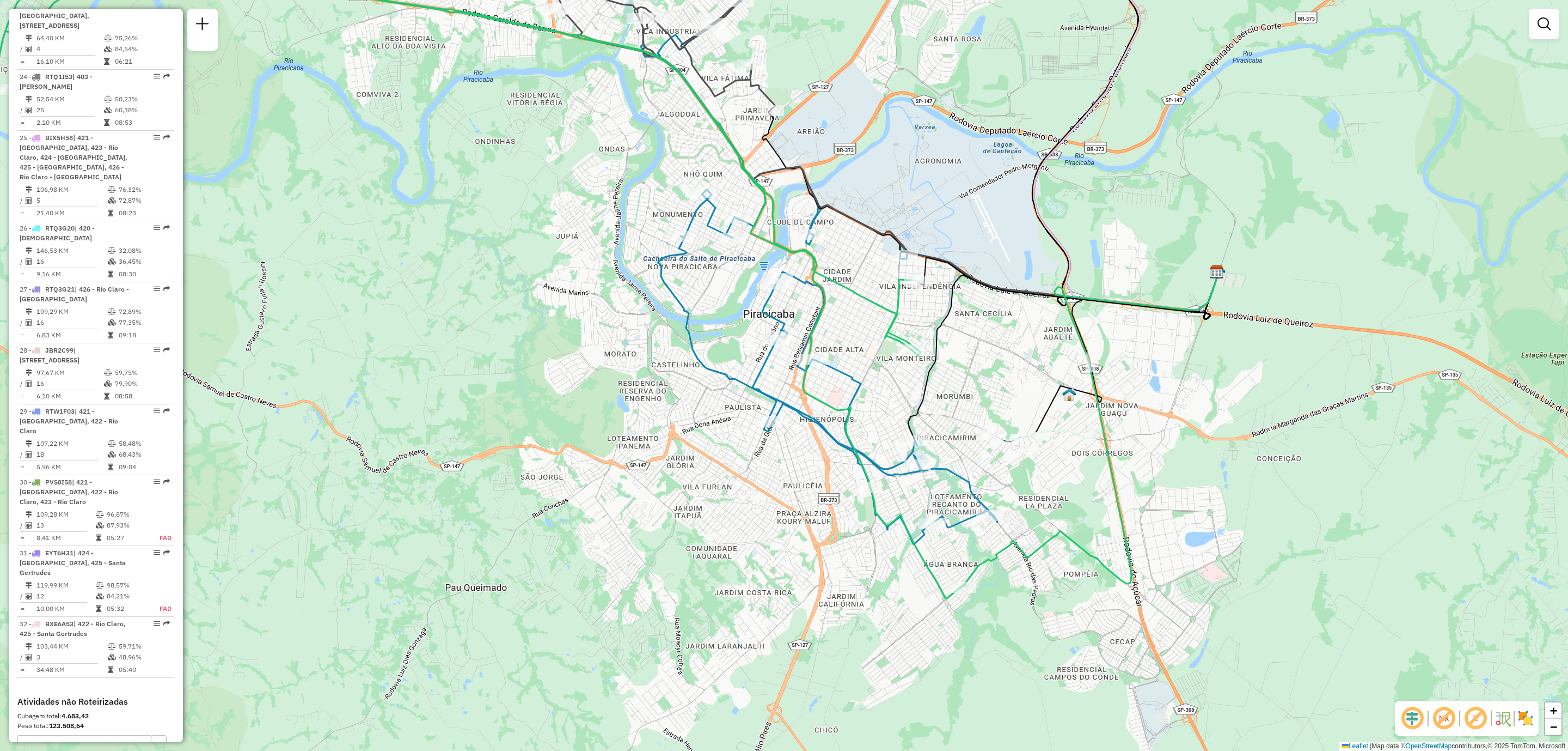
drag, startPoint x: 583, startPoint y: 163, endPoint x: 548, endPoint y: 82, distance: 88.2
click at [548, 82] on div "Rota 31 - Placa EYT6H31 94402402 - JOSE CLAUDIO DA CRUZ Janela de atendimento G…" at bounding box center [784, 375] width 1568 height 751
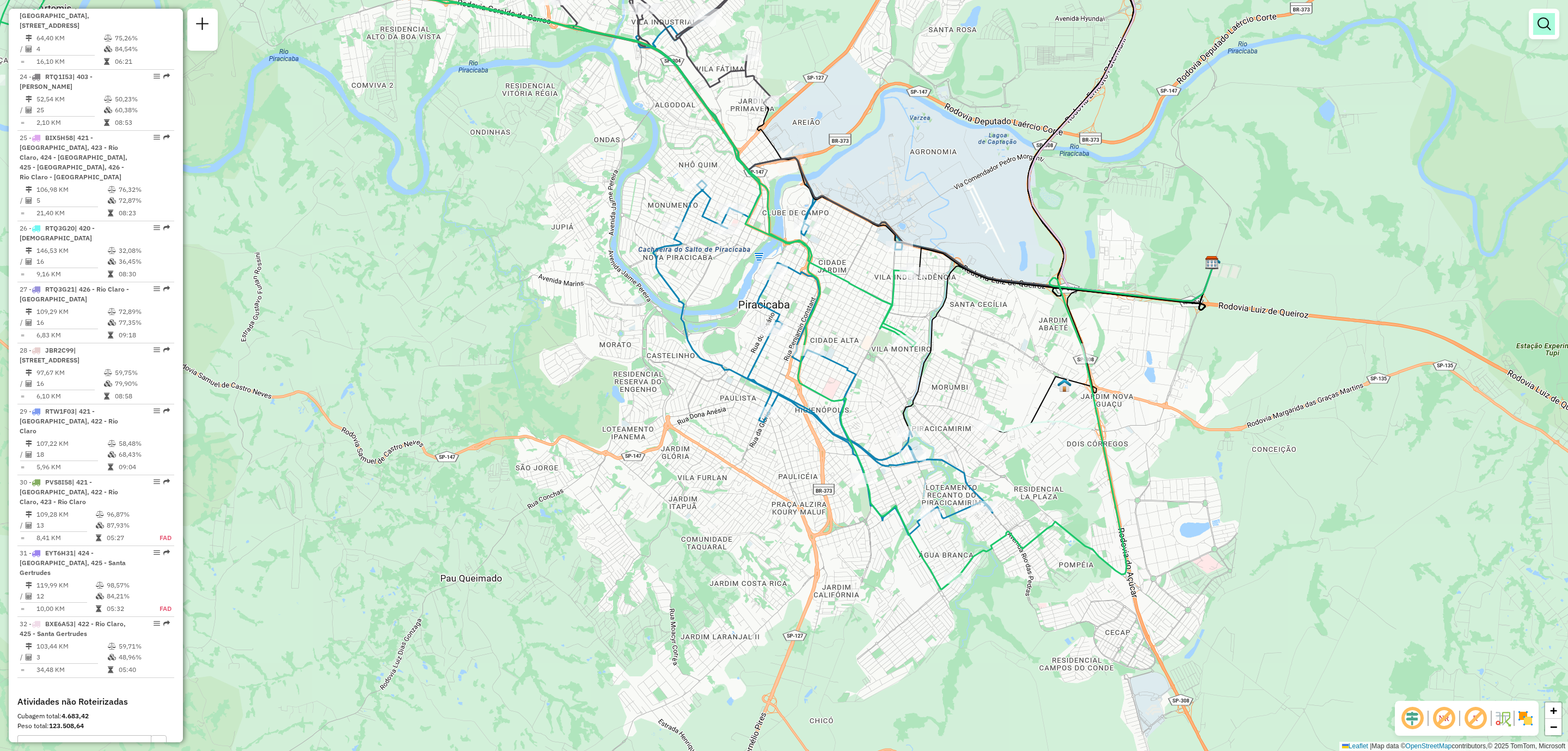
click at [1553, 30] on link at bounding box center [1544, 24] width 22 height 22
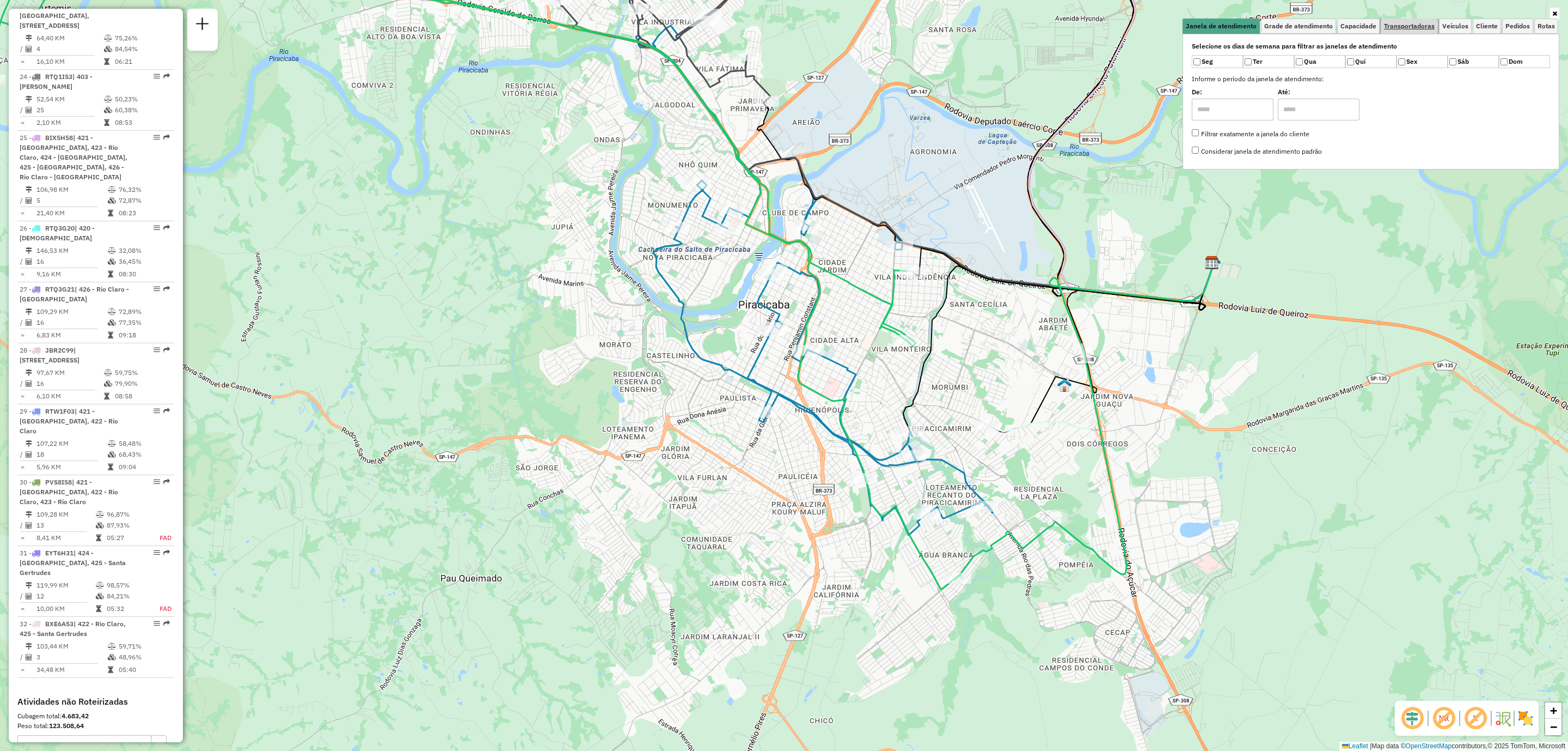
click at [1413, 25] on span "Transportadoras" at bounding box center [1409, 26] width 51 height 7
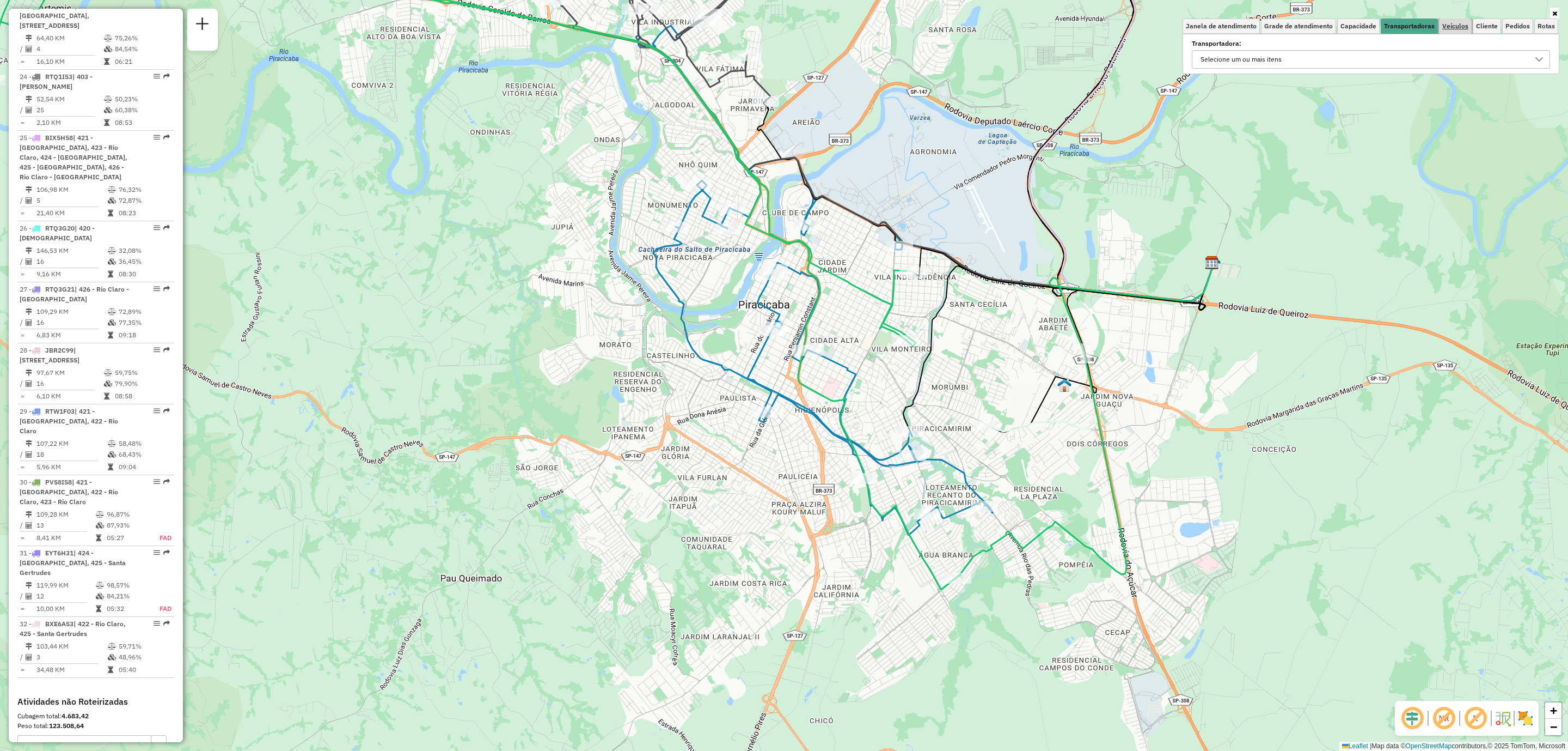
click at [1455, 29] on span "Veículos" at bounding box center [1455, 26] width 26 height 7
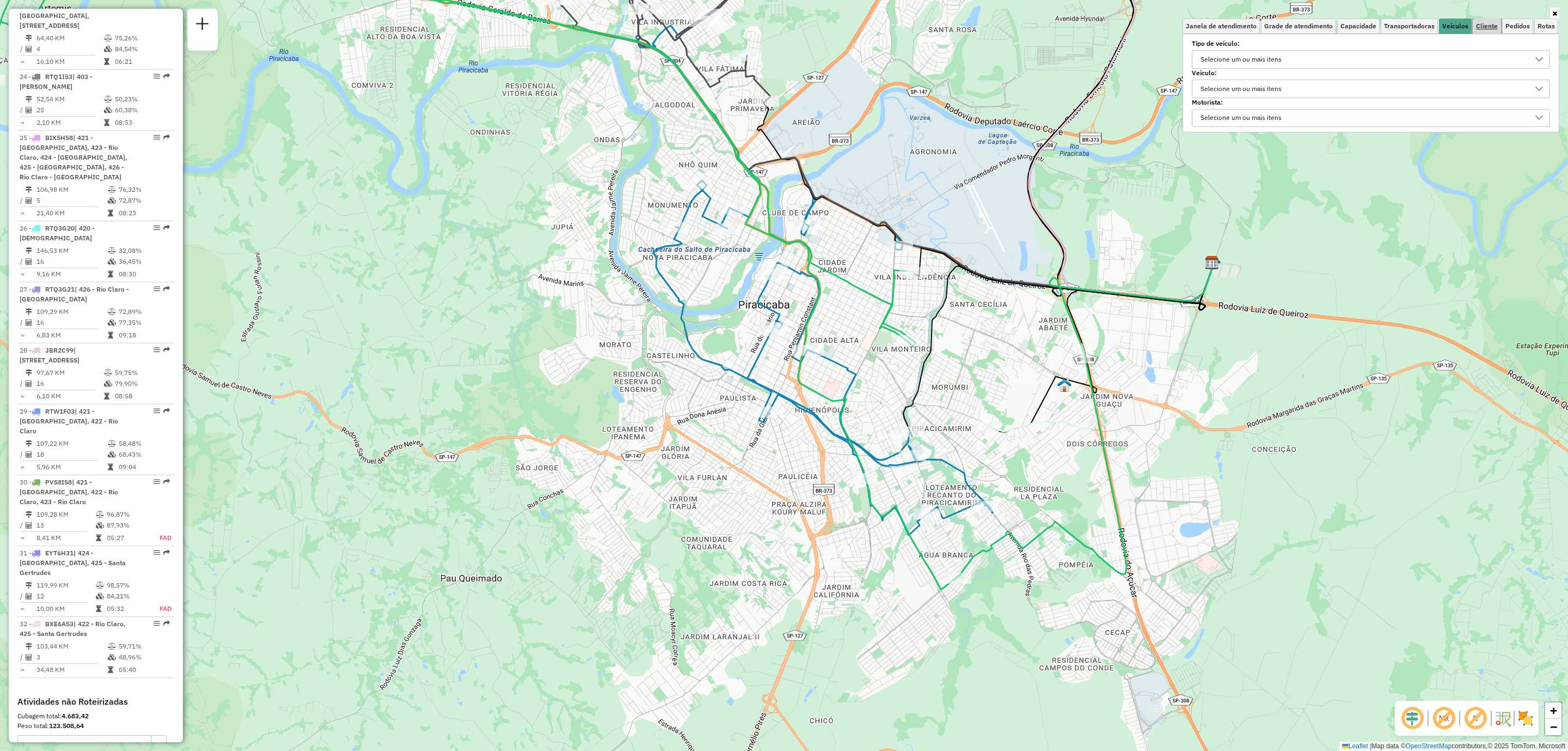
click at [1488, 26] on span "Cliente" at bounding box center [1487, 26] width 22 height 7
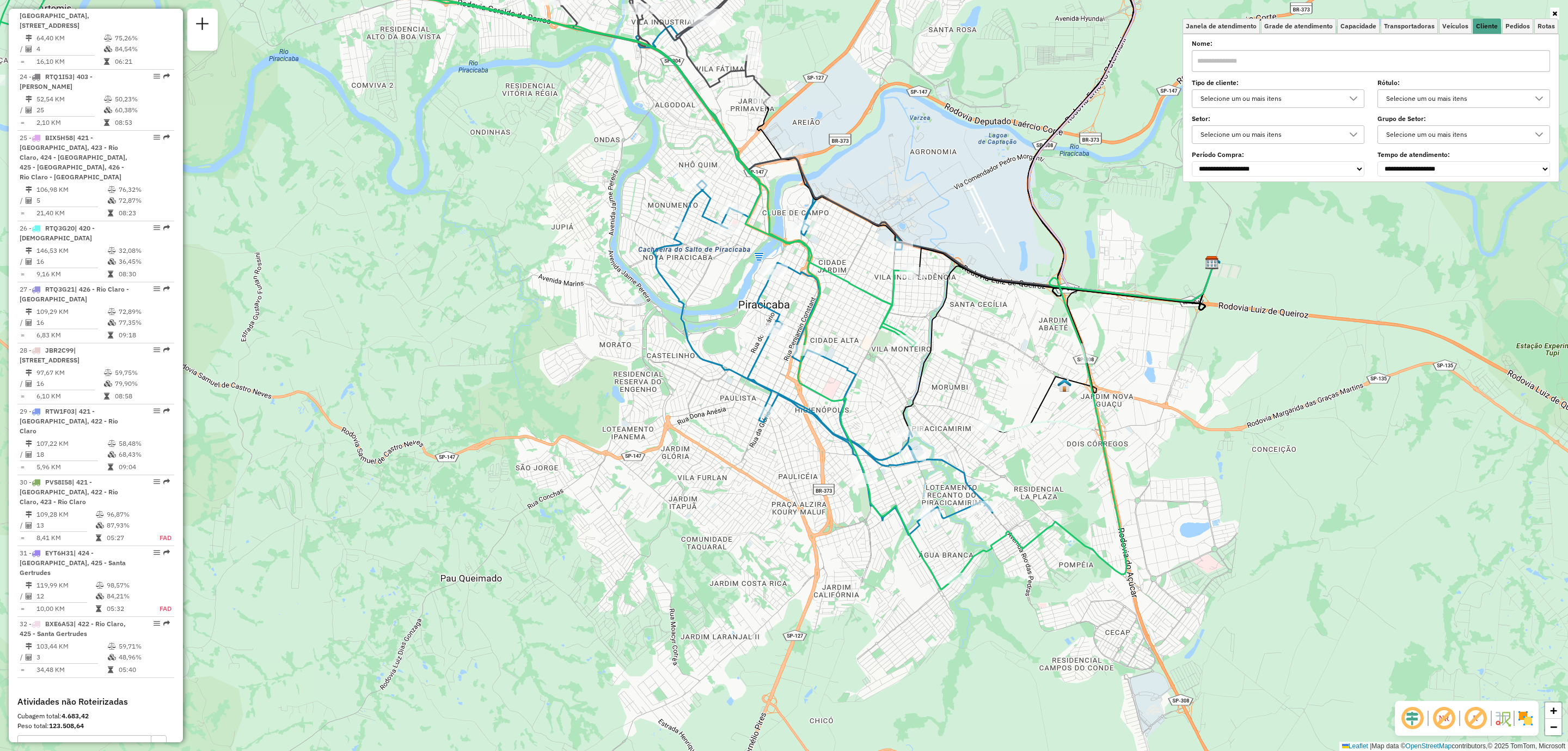
click at [1303, 63] on input "text" at bounding box center [1371, 61] width 359 height 22
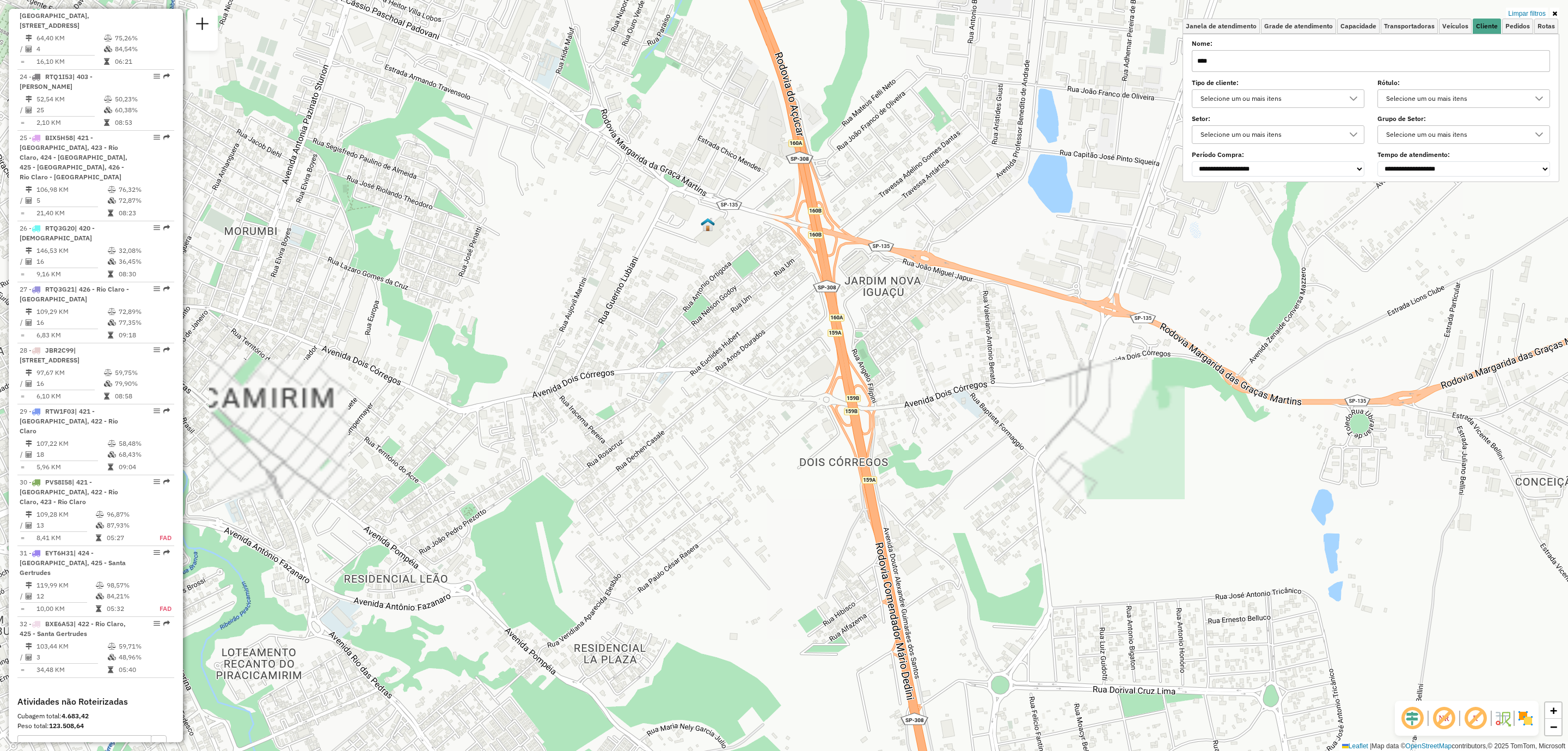
click at [1196, 61] on input "****" at bounding box center [1371, 61] width 359 height 22
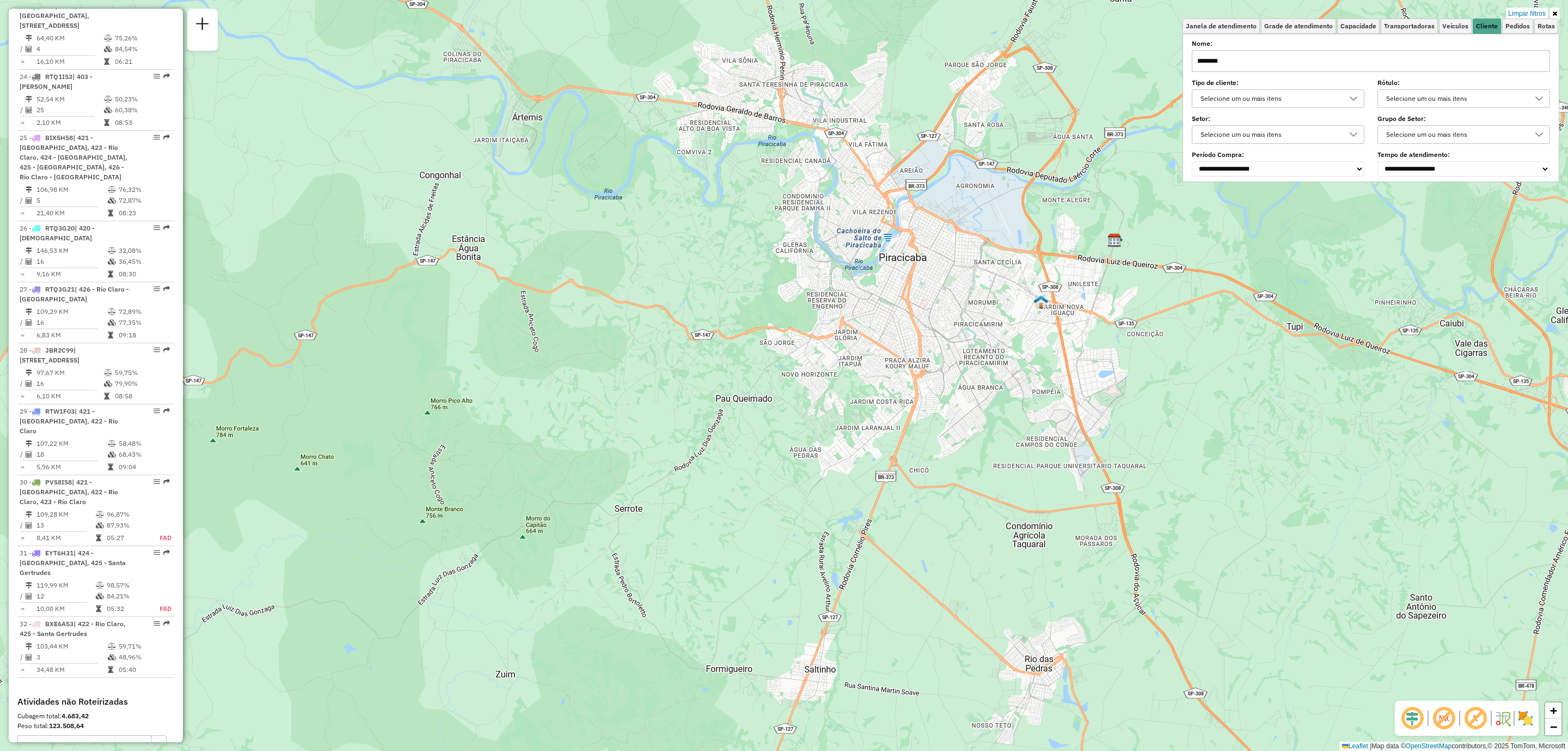
type input "********"
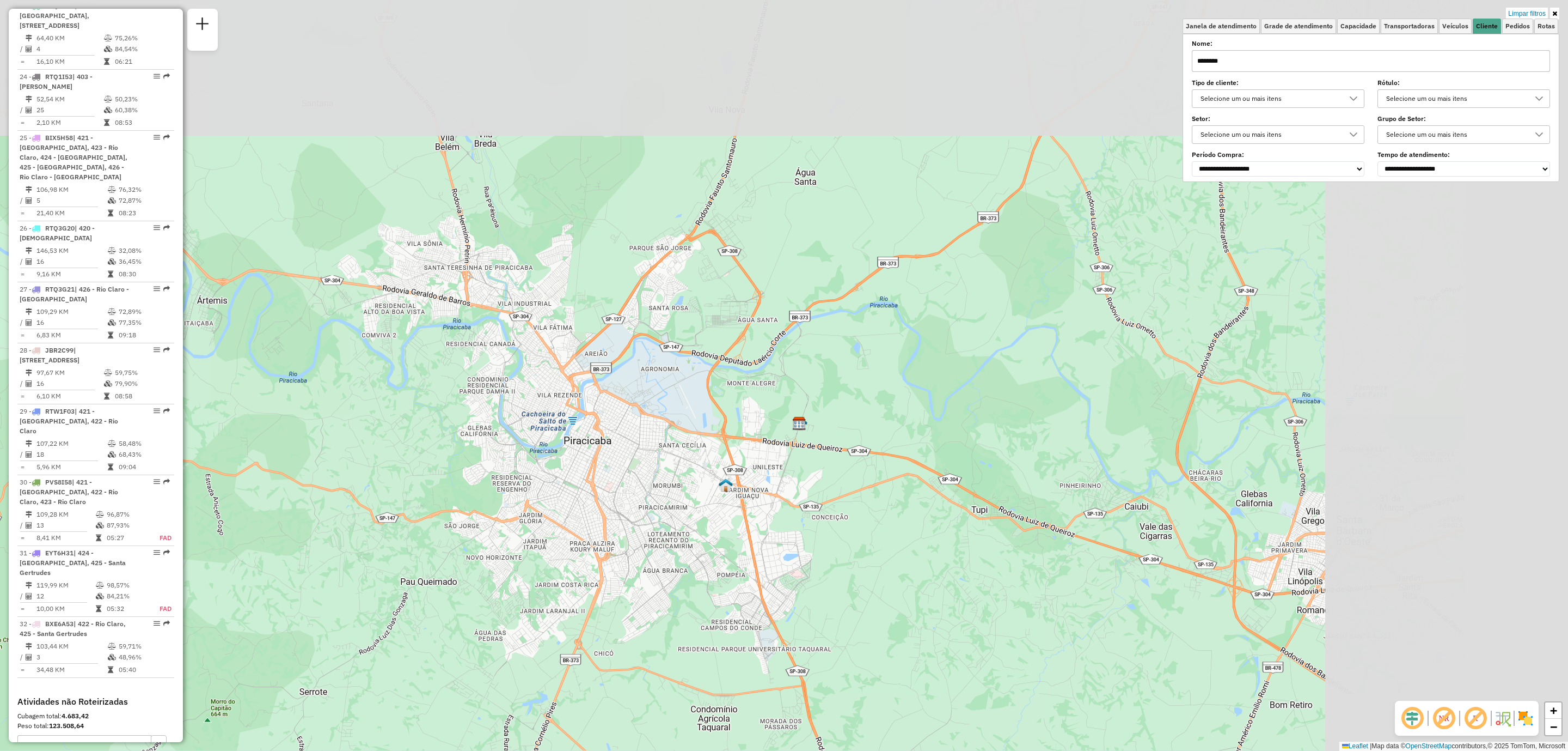
drag, startPoint x: 1172, startPoint y: 228, endPoint x: 769, endPoint y: 365, distance: 425.7
click at [847, 415] on div "Limpar filtros Janela de atendimento Grade de atendimento Capacidade Transporta…" at bounding box center [784, 375] width 1568 height 751
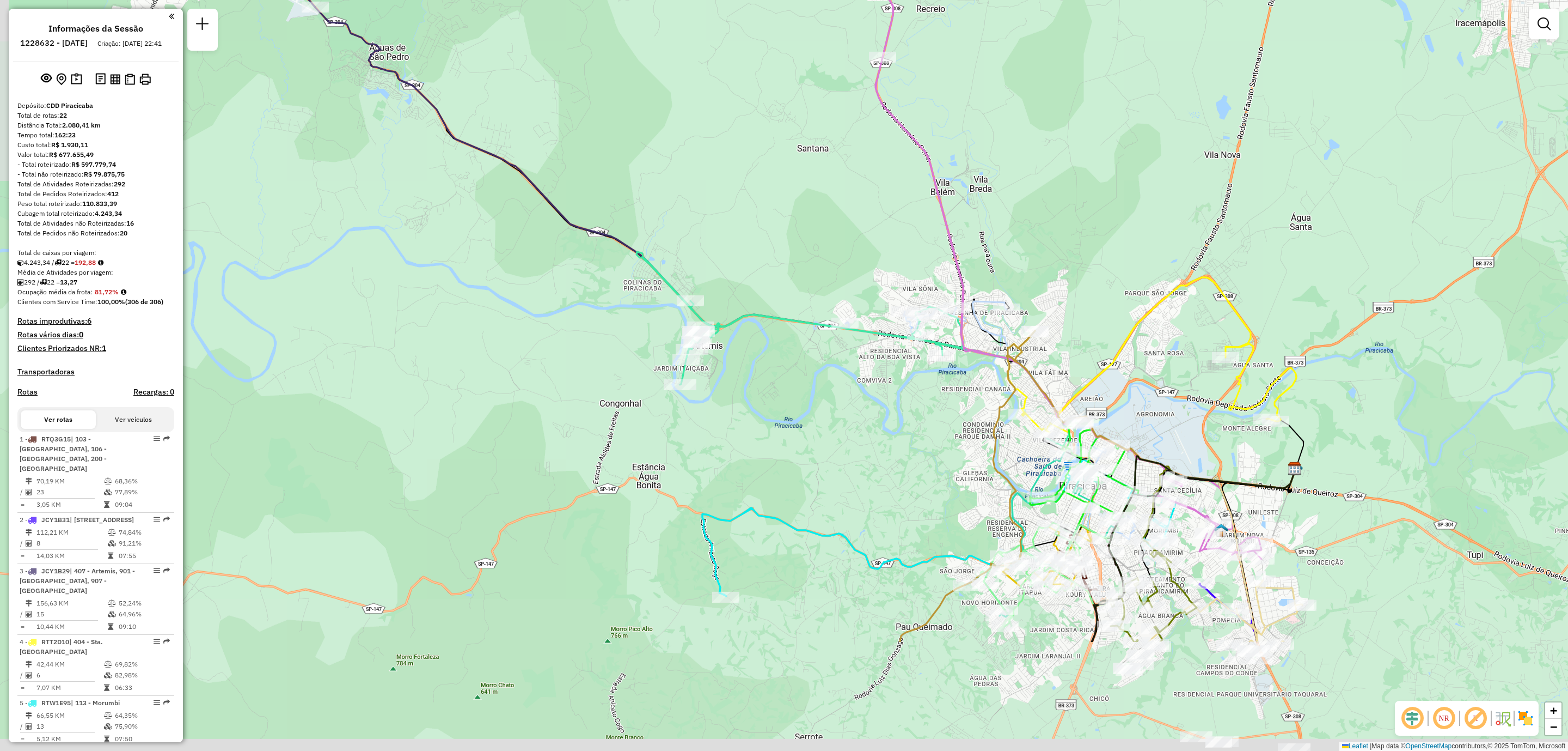
drag, startPoint x: 788, startPoint y: 612, endPoint x: 830, endPoint y: 426, distance: 190.7
click at [830, 426] on div "Janela de atendimento Grade de atendimento Capacidade Transportadoras Veículos …" at bounding box center [784, 375] width 1568 height 751
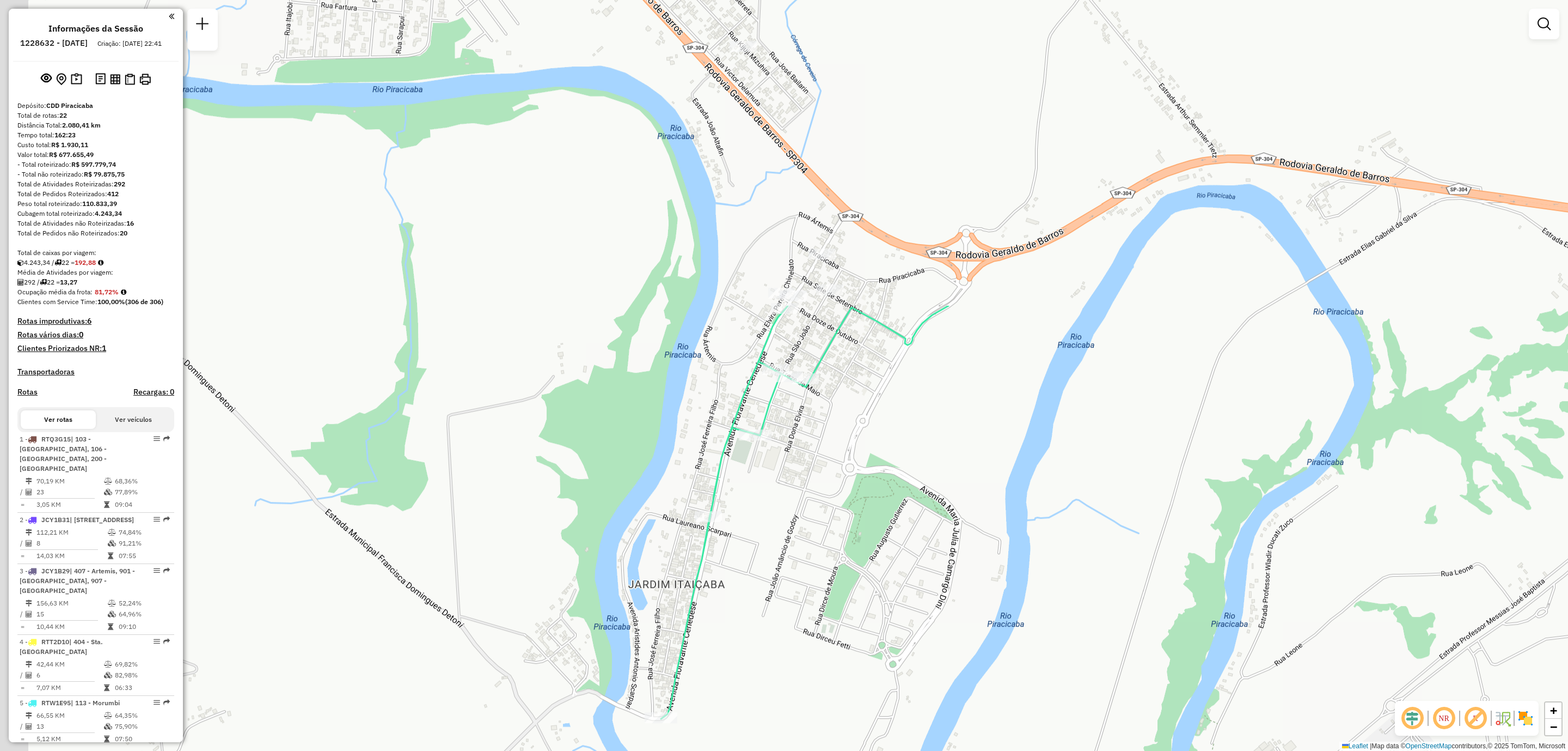
drag, startPoint x: 521, startPoint y: 213, endPoint x: 954, endPoint y: 593, distance: 576.1
click at [954, 593] on div "Janela de atendimento Grade de atendimento Capacidade Transportadoras Veículos …" at bounding box center [784, 375] width 1568 height 751
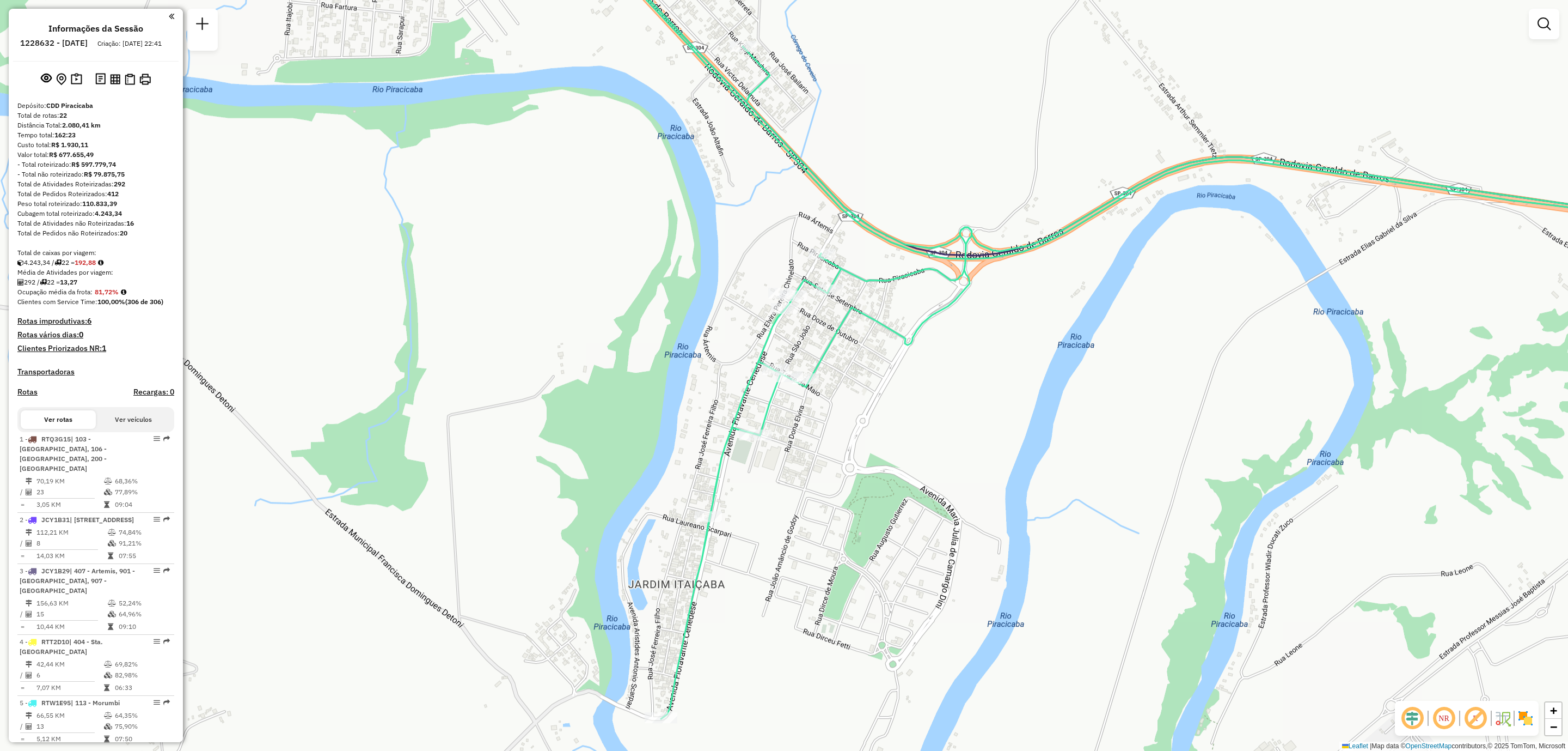
scroll to position [327, 0]
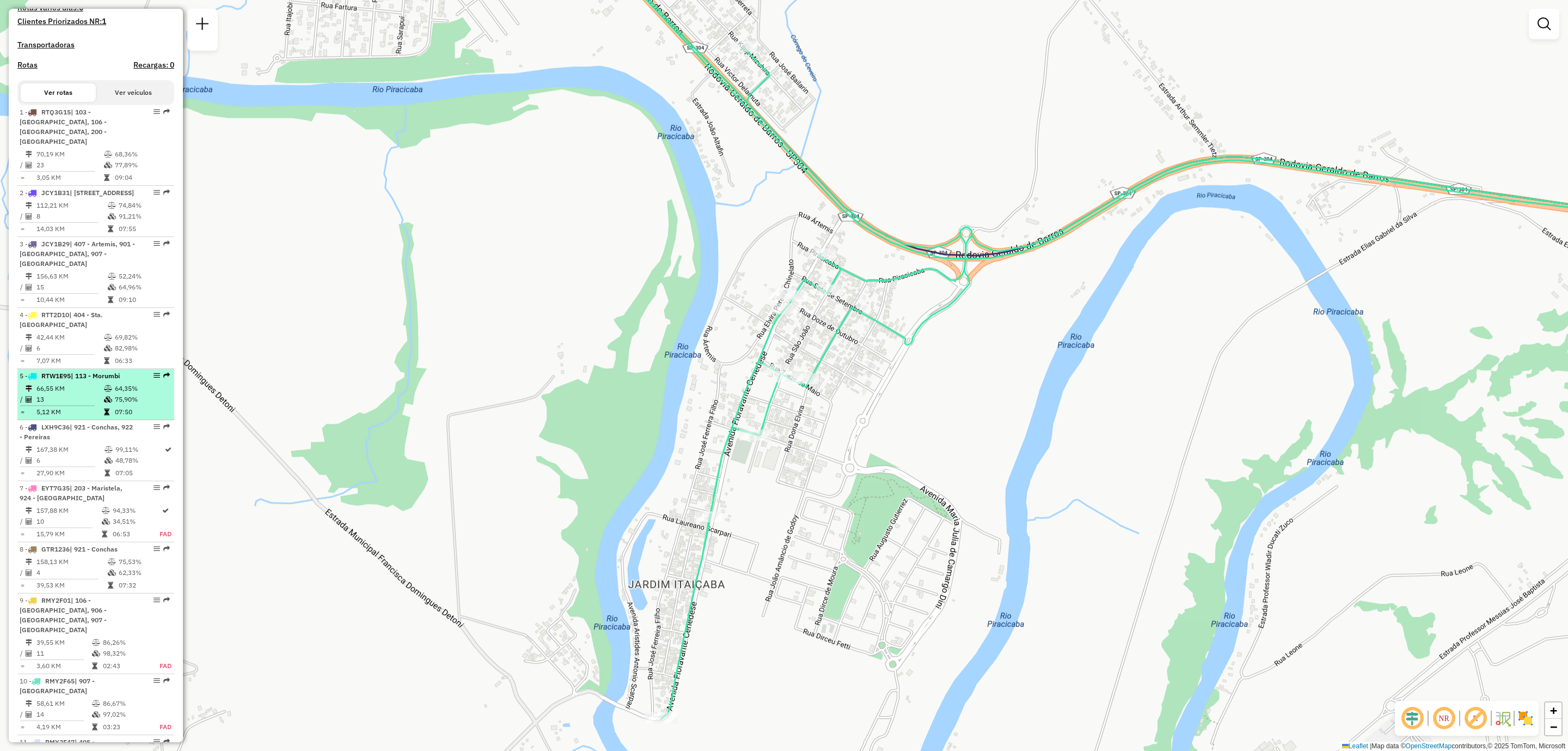
click at [153, 375] on em at bounding box center [156, 375] width 7 height 7
select select "**********"
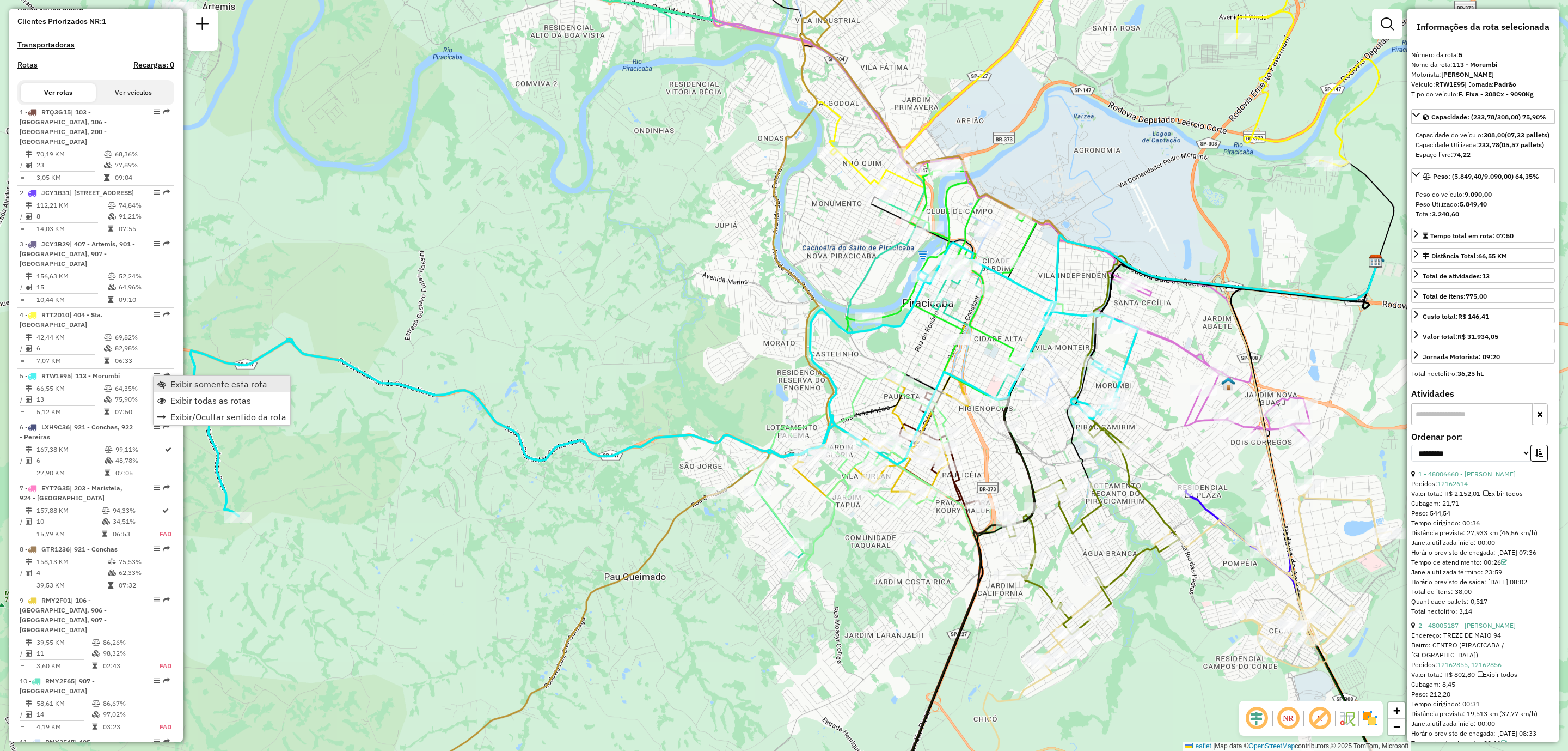
click at [205, 387] on span "Exibir somente esta rota" at bounding box center [219, 384] width 97 height 9
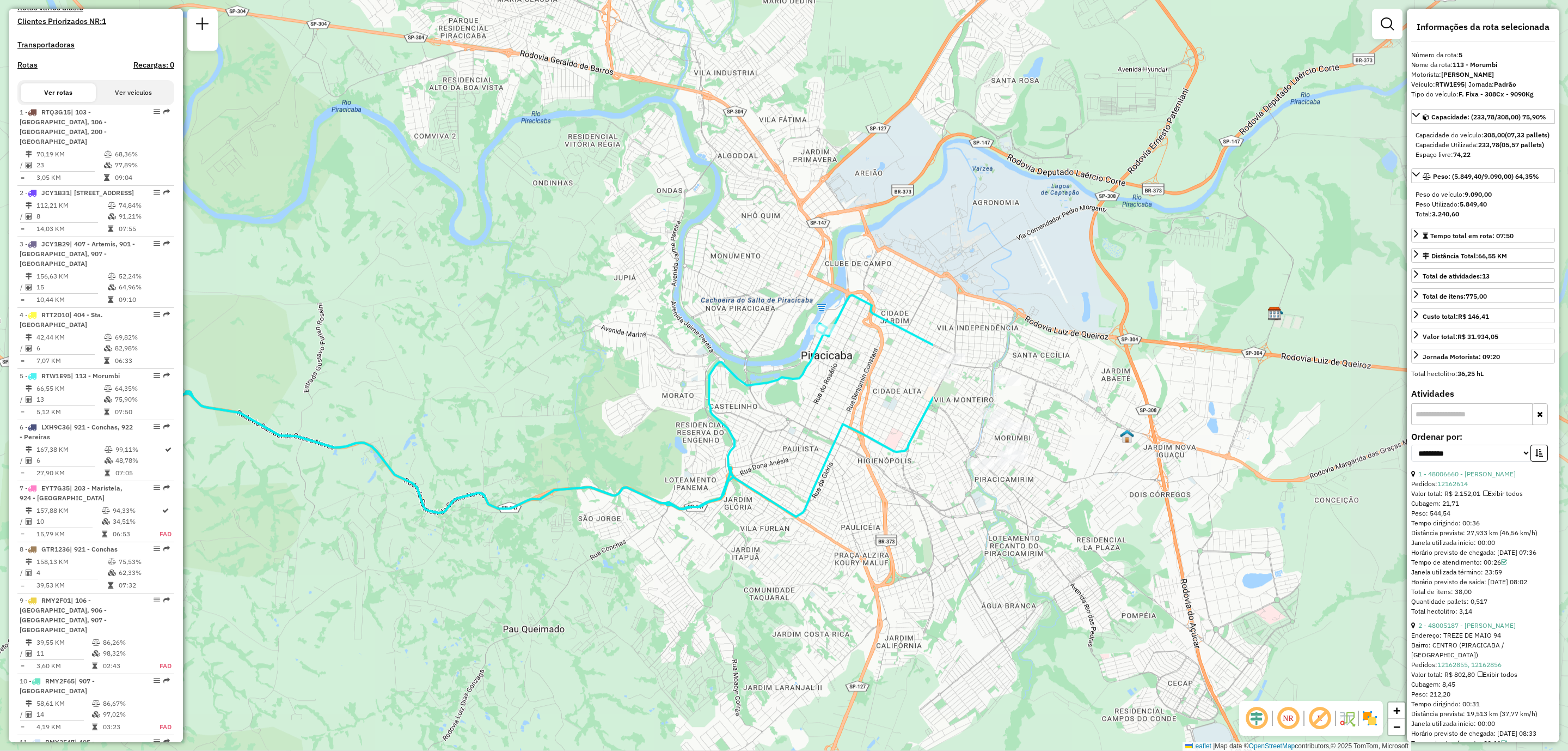
drag, startPoint x: 1287, startPoint y: 453, endPoint x: 495, endPoint y: 543, distance: 797.1
click at [495, 543] on div "Janela de atendimento Grade de atendimento Capacidade Transportadoras Veículos …" at bounding box center [784, 375] width 1568 height 751
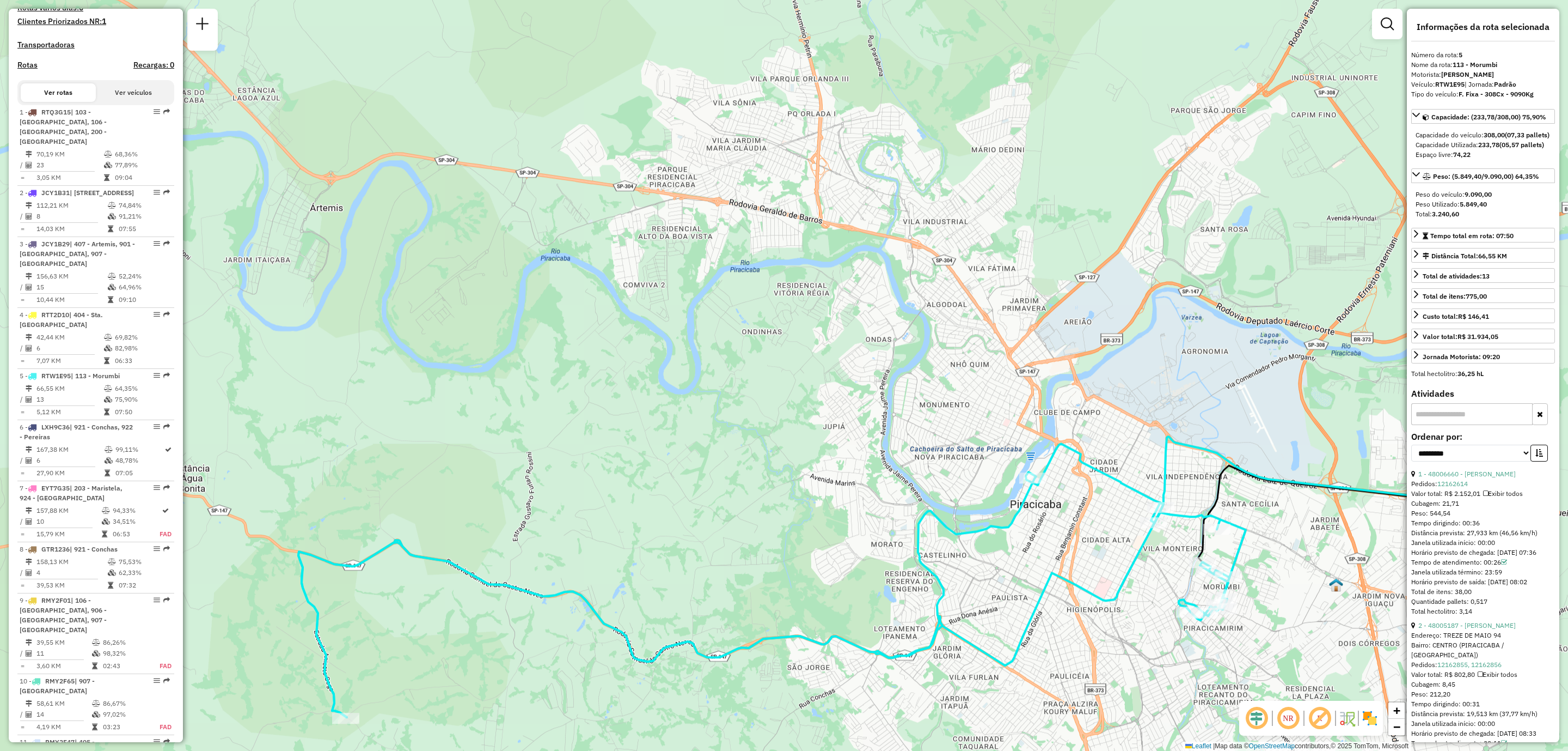
drag, startPoint x: 606, startPoint y: 309, endPoint x: 815, endPoint y: 457, distance: 256.1
click at [815, 457] on div "Janela de atendimento Grade de atendimento Capacidade Transportadoras Veículos …" at bounding box center [784, 375] width 1568 height 751
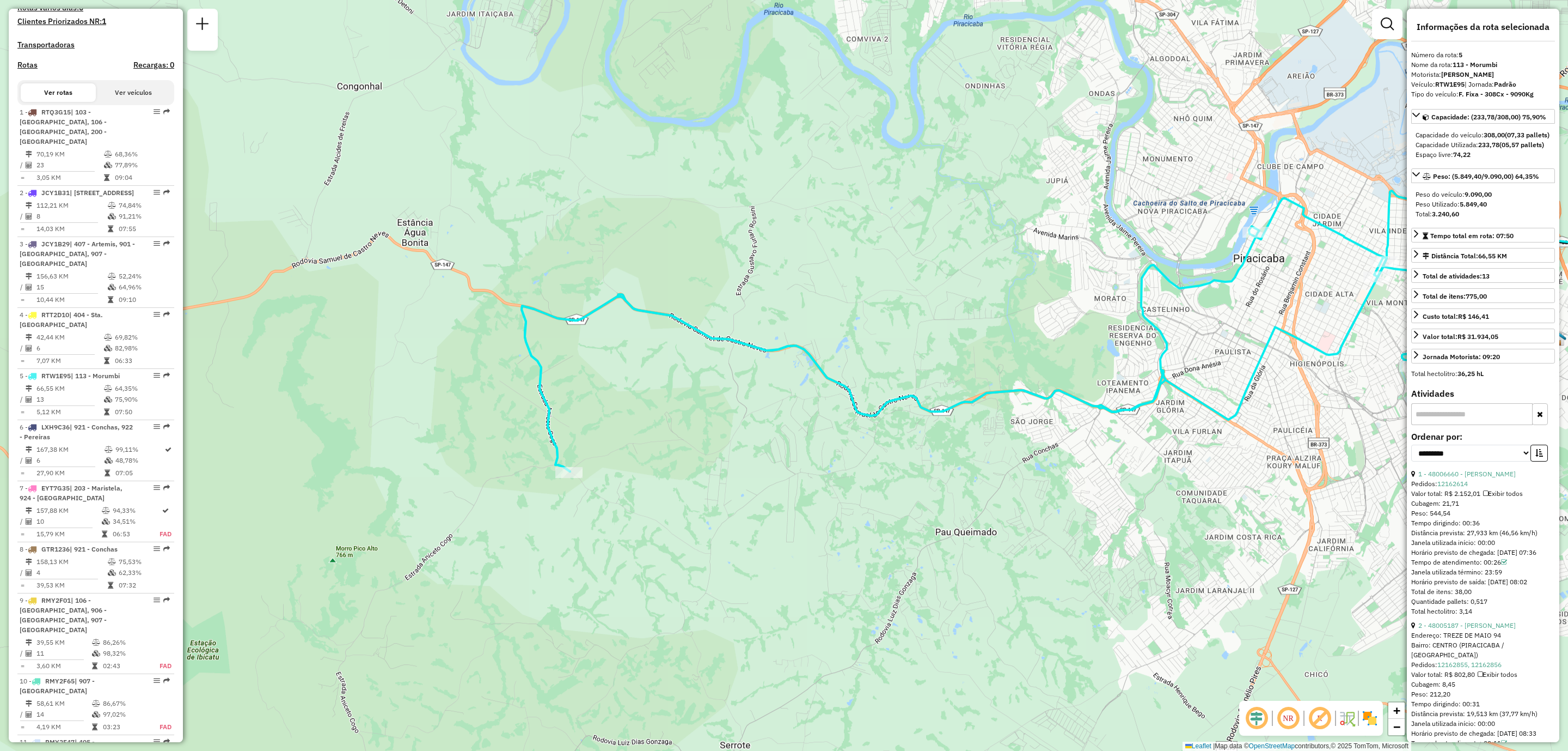
drag, startPoint x: 636, startPoint y: 344, endPoint x: 815, endPoint y: 157, distance: 258.9
click at [815, 157] on div "Janela de atendimento Grade de atendimento Capacidade Transportadoras Veículos …" at bounding box center [784, 375] width 1568 height 751
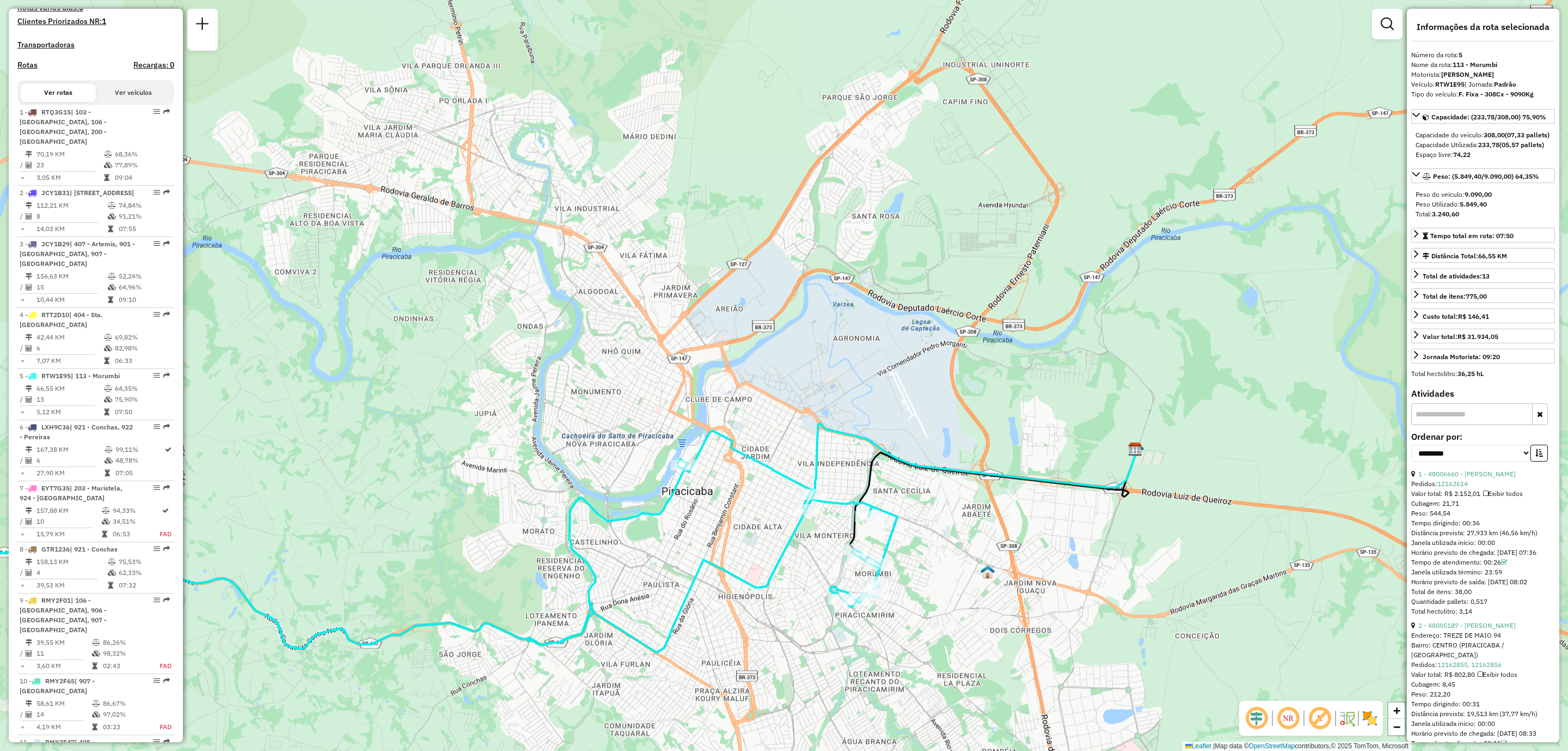
drag, startPoint x: 1199, startPoint y: 127, endPoint x: 642, endPoint y: 353, distance: 601.1
click at [642, 353] on div "Janela de atendimento Grade de atendimento Capacidade Transportadoras Veículos …" at bounding box center [784, 375] width 1568 height 751
